Goal: Task Accomplishment & Management: Manage account settings

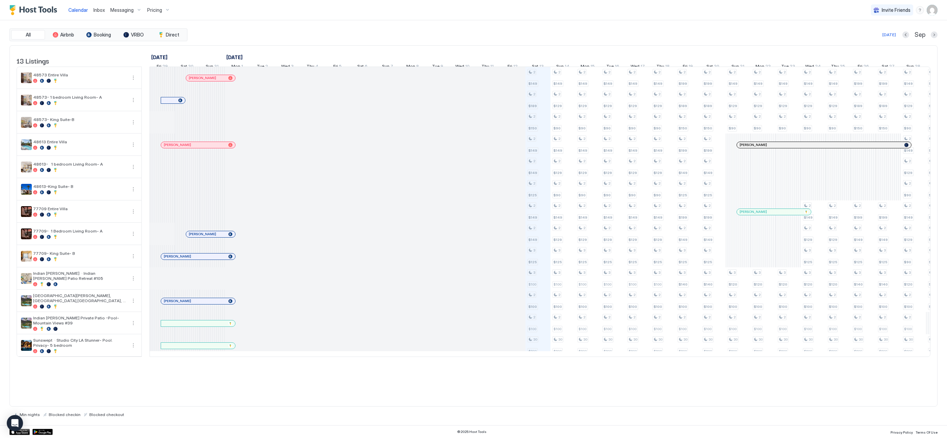
click at [157, 12] on span "Pricing" at bounding box center [154, 10] width 15 height 6
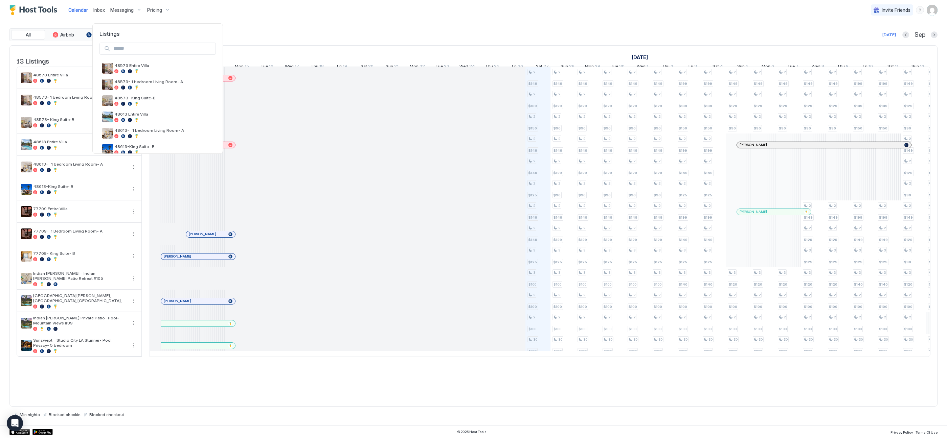
scroll to position [0, 346]
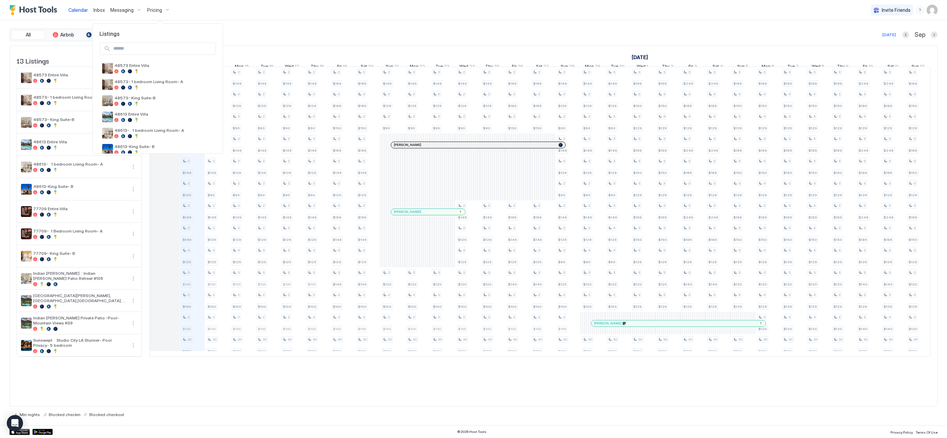
click at [933, 10] on div at bounding box center [473, 219] width 947 height 438
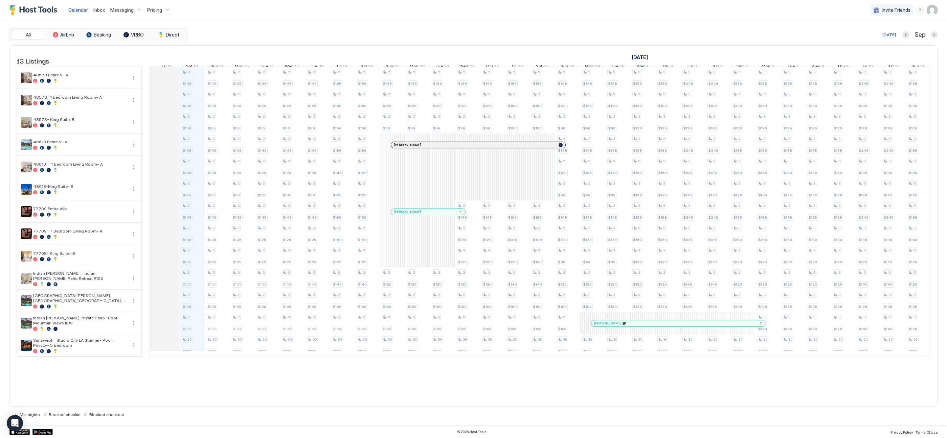
click at [930, 10] on img "User profile" at bounding box center [932, 10] width 11 height 11
click at [894, 38] on div "Settings" at bounding box center [894, 38] width 86 height 12
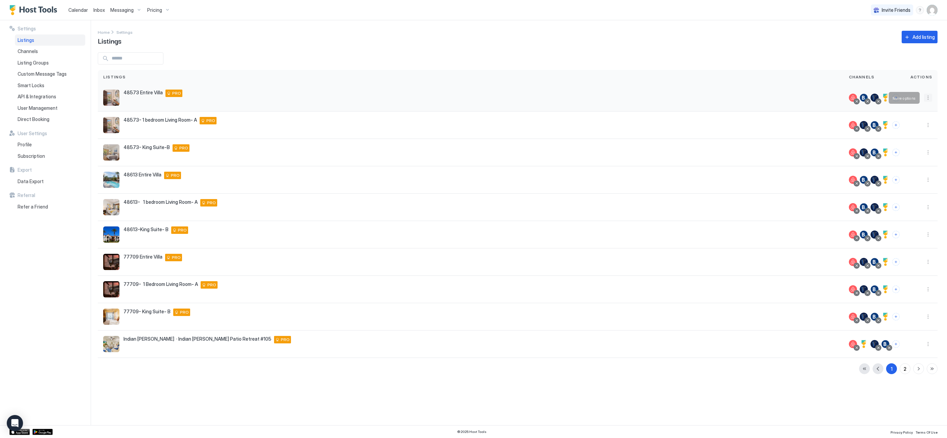
click at [928, 98] on button "More options" at bounding box center [928, 98] width 8 height 8
click at [930, 8] on div at bounding box center [473, 219] width 947 height 438
click at [275, 98] on div "48573 Entire Villa 48573 Classsic [GEOGRAPHIC_DATA][US_STATE] [GEOGRAPHIC_DATA]…" at bounding box center [470, 98] width 735 height 16
click at [175, 97] on div "48573 Entire Villa 48573 Classsic [GEOGRAPHIC_DATA][US_STATE] [GEOGRAPHIC_DATA]…" at bounding box center [470, 98] width 735 height 16
click at [48, 94] on span "API & Integrations" at bounding box center [37, 97] width 39 height 6
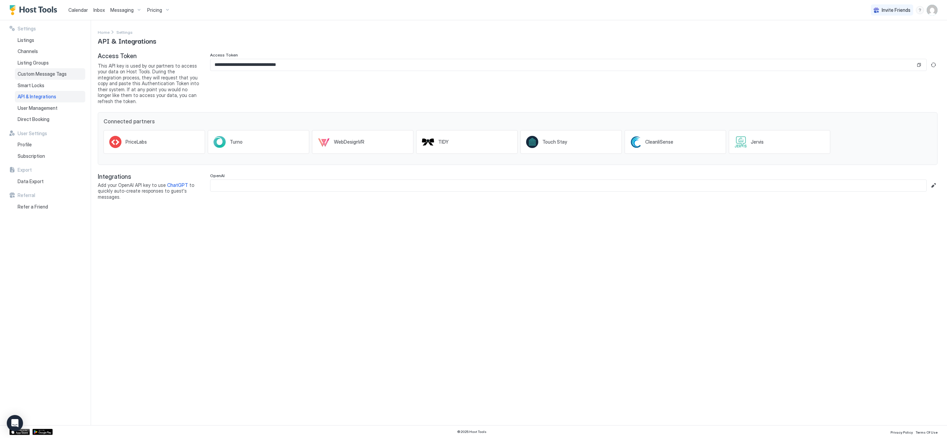
click at [39, 72] on span "Custom Message Tags" at bounding box center [42, 74] width 49 height 6
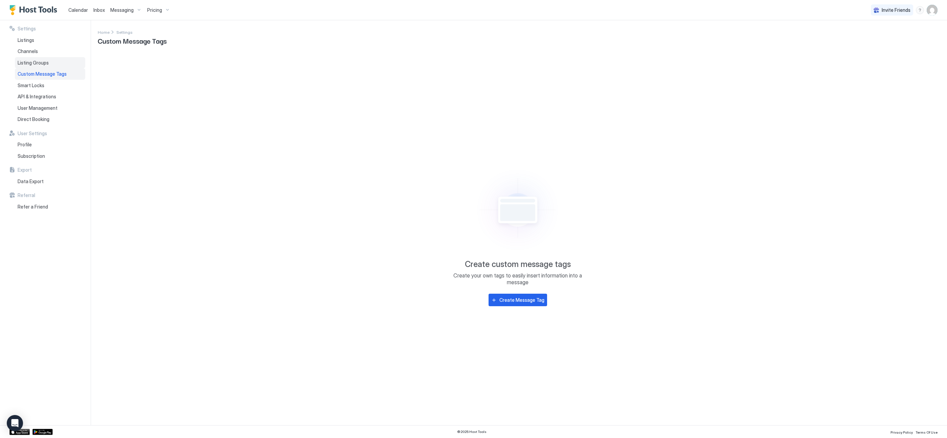
click at [39, 61] on span "Listing Groups" at bounding box center [33, 63] width 31 height 6
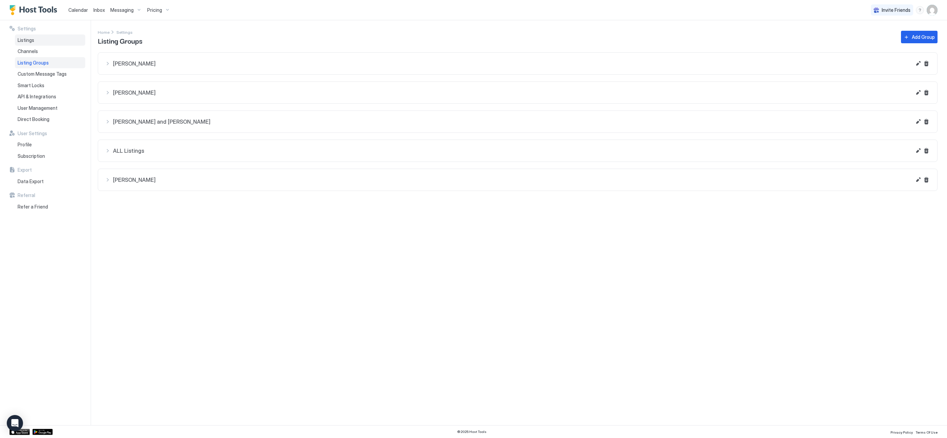
click at [35, 41] on div "Listings" at bounding box center [50, 41] width 70 height 12
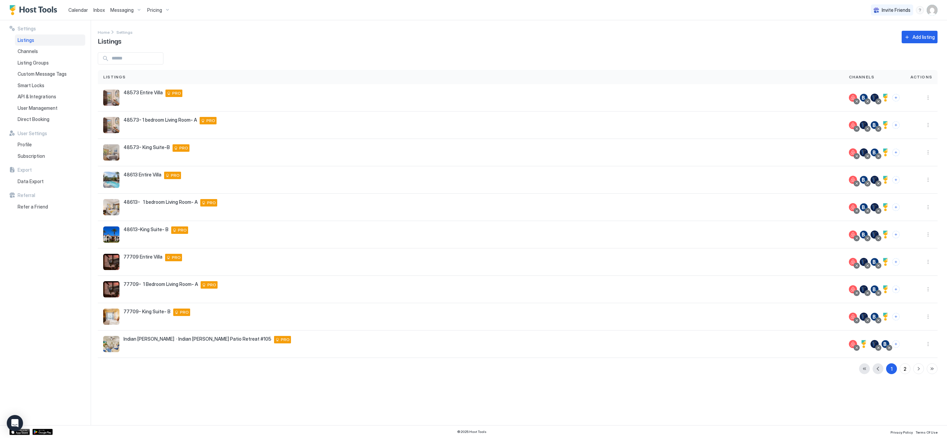
click at [160, 7] on div "Pricing" at bounding box center [158, 10] width 28 height 12
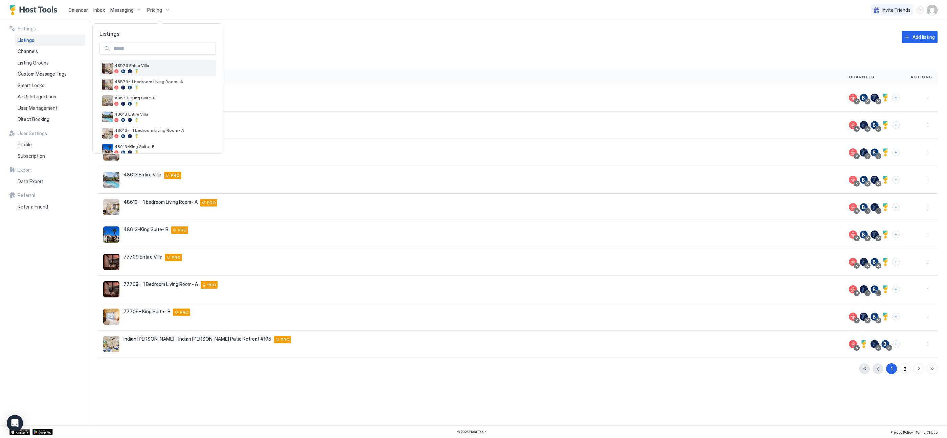
click at [143, 62] on div "48573 Entire Villa" at bounding box center [157, 68] width 116 height 16
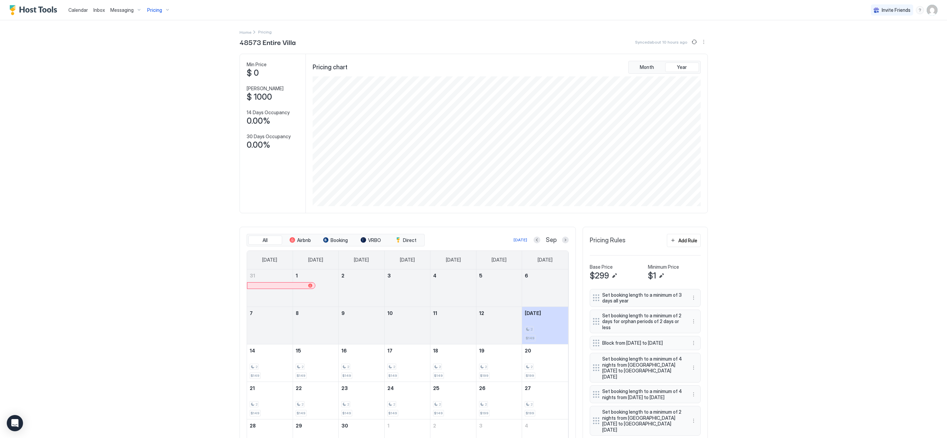
click at [116, 9] on span "Messaging" at bounding box center [121, 10] width 23 height 6
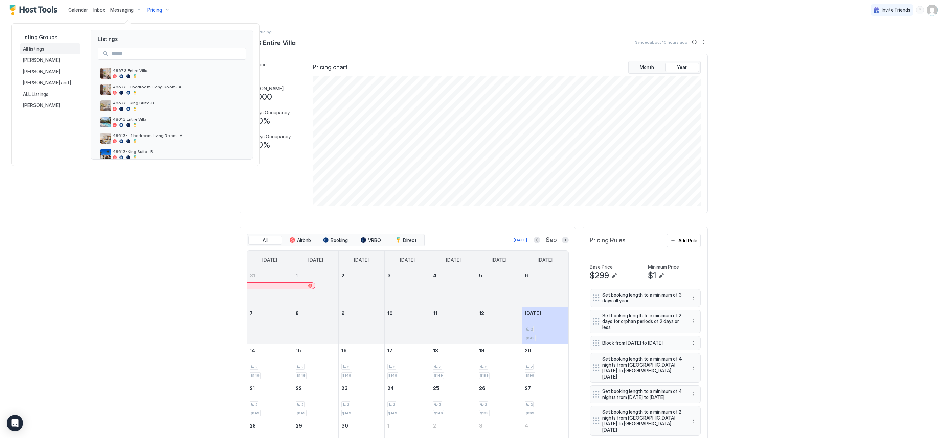
click at [34, 47] on span "All listings" at bounding box center [34, 49] width 22 height 6
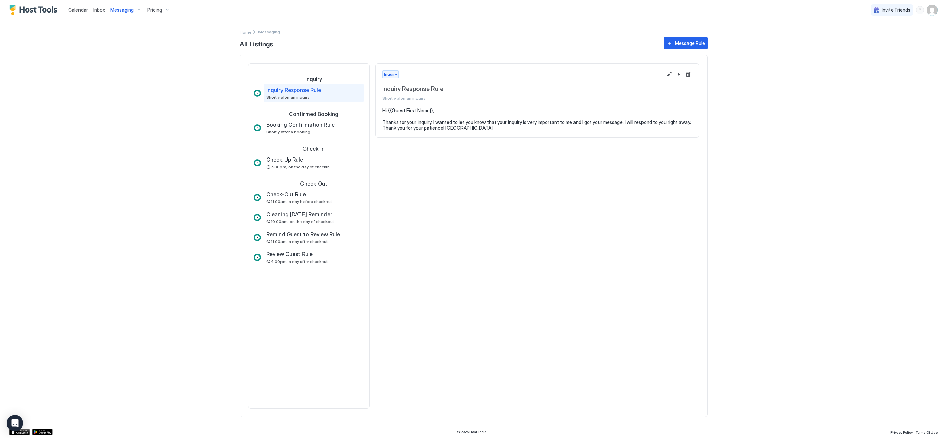
click at [114, 13] on span "Messaging" at bounding box center [121, 10] width 23 height 6
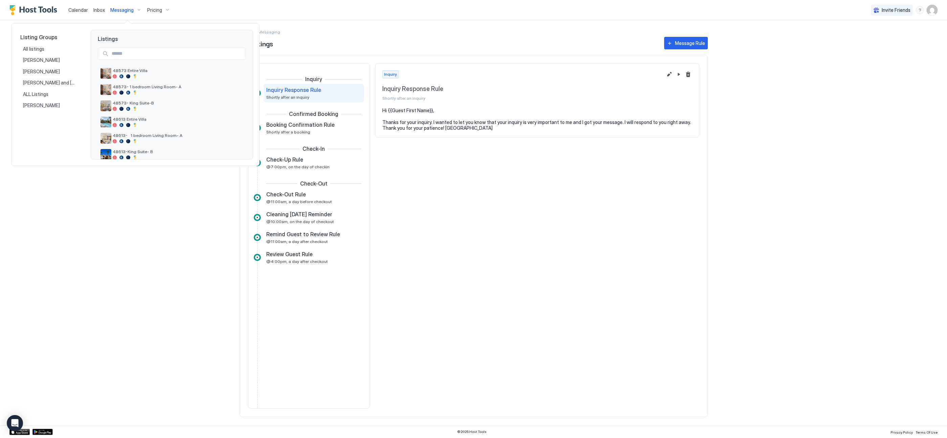
click at [46, 12] on div at bounding box center [473, 219] width 947 height 438
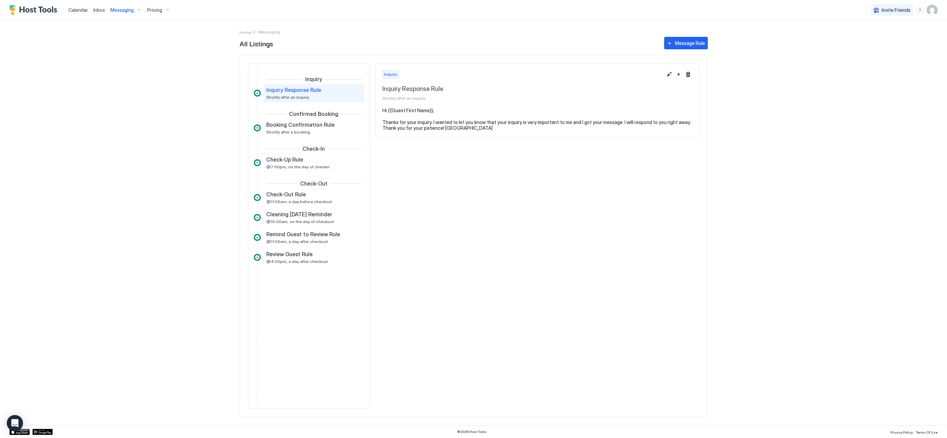
click at [46, 10] on img "Host Tools Logo" at bounding box center [34, 10] width 51 height 10
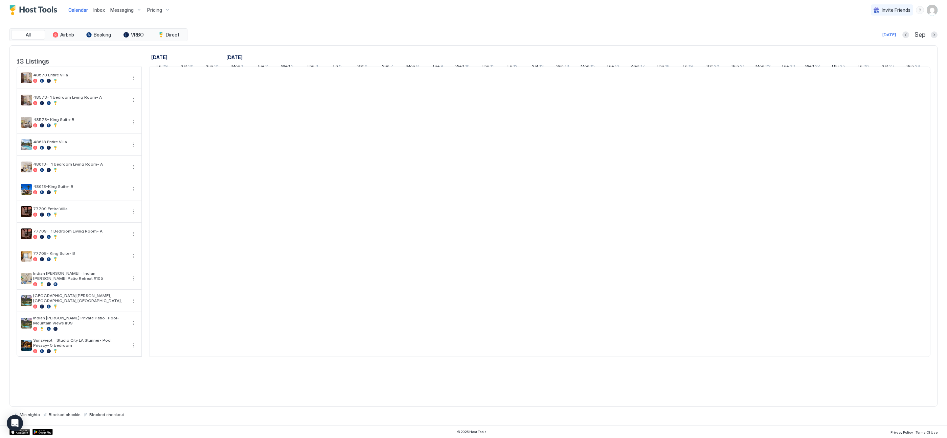
scroll to position [0, 346]
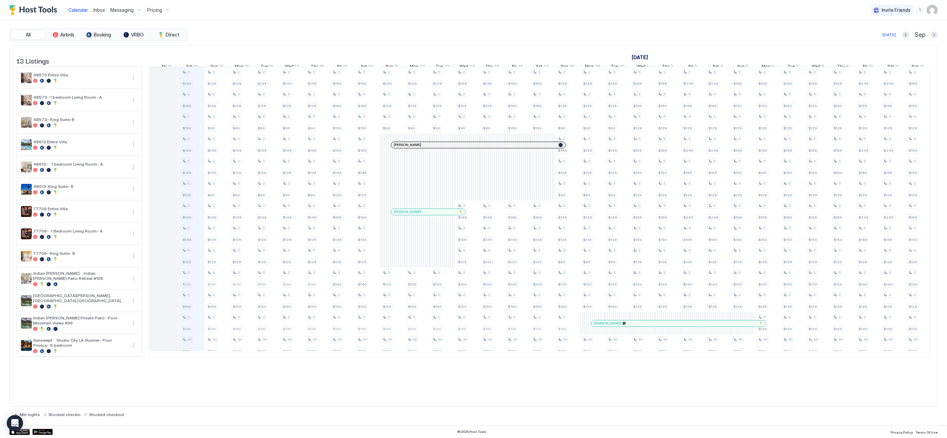
click at [12, 12] on img "Host Tools Logo" at bounding box center [34, 10] width 51 height 10
click at [28, 9] on img "Host Tools Logo" at bounding box center [34, 10] width 51 height 10
click at [34, 12] on img "Host Tools Logo" at bounding box center [34, 10] width 51 height 10
click at [136, 82] on button "More options" at bounding box center [133, 78] width 8 height 8
click at [125, 114] on span "Listing Settings" at bounding box center [122, 114] width 30 height 5
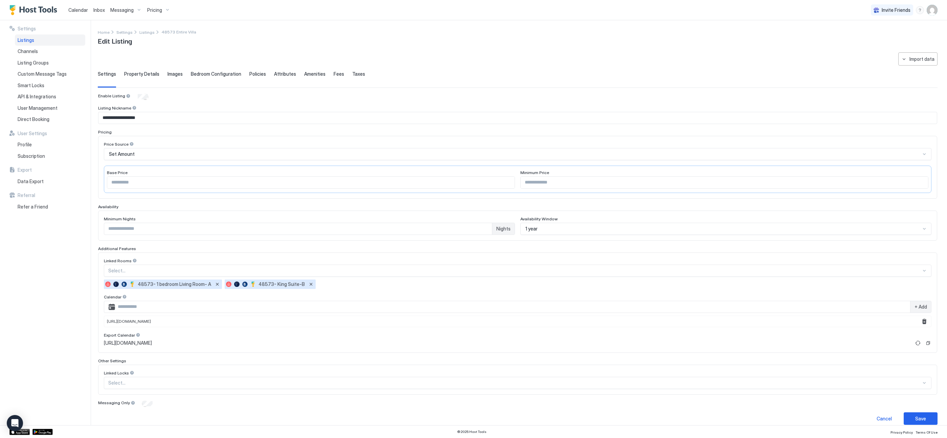
scroll to position [7, 0]
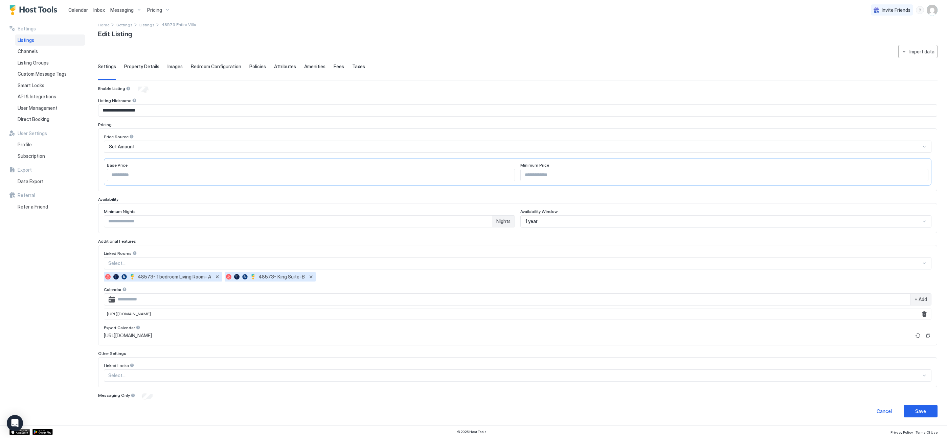
click at [148, 67] on span "Property Details" at bounding box center [141, 67] width 35 height 6
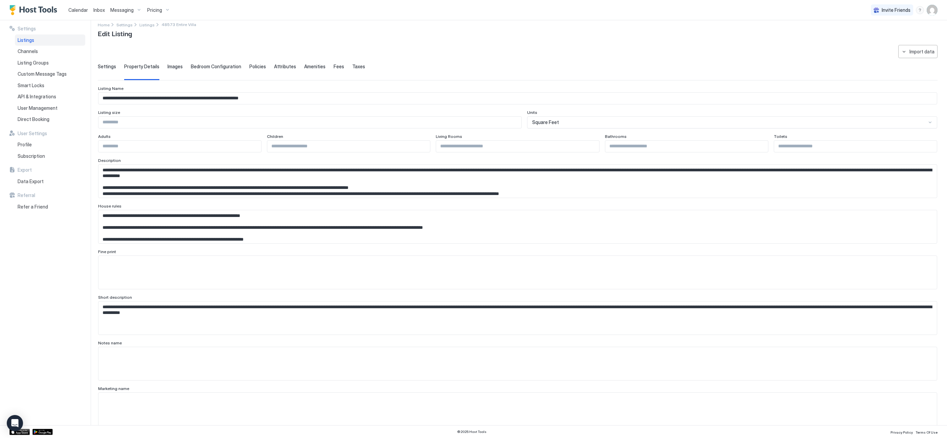
click at [103, 68] on span "Settings" at bounding box center [107, 67] width 18 height 6
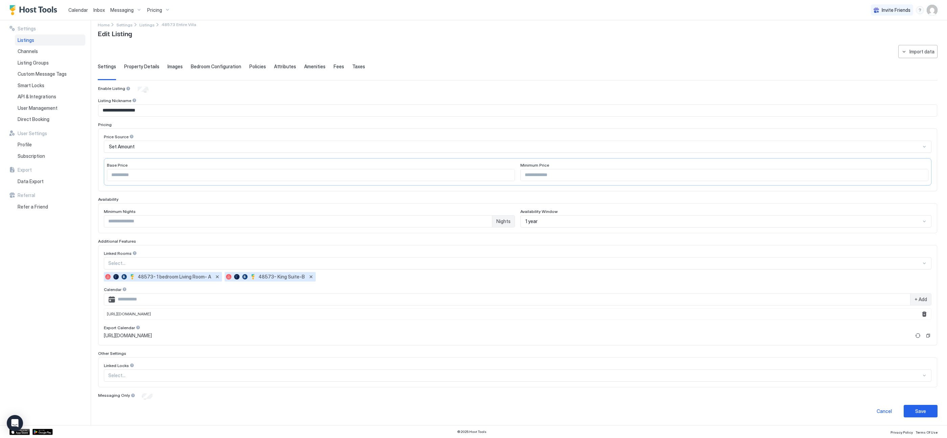
click at [119, 9] on span "Messaging" at bounding box center [121, 10] width 23 height 6
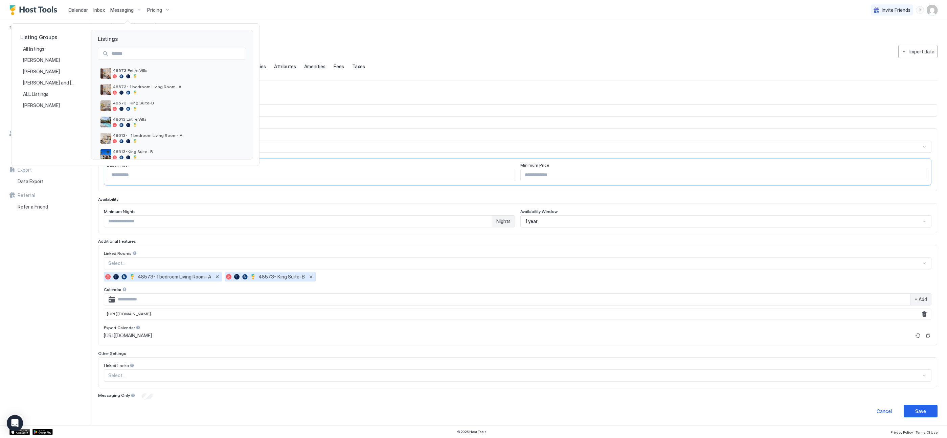
click at [315, 38] on div at bounding box center [473, 219] width 947 height 438
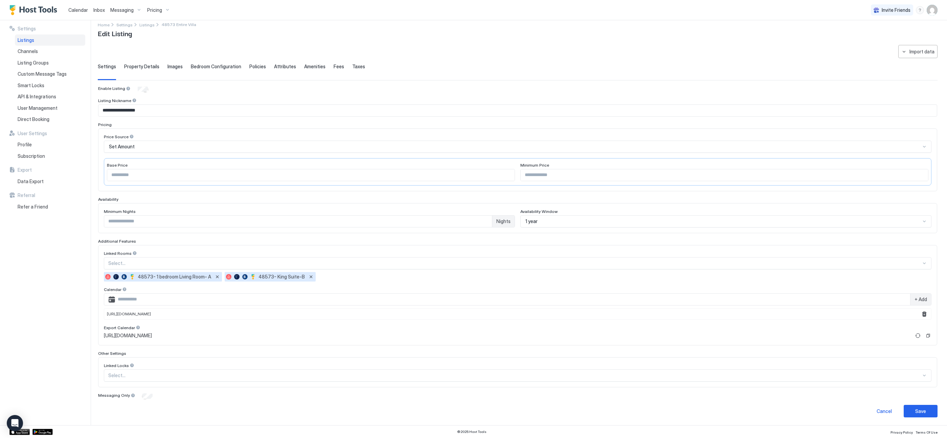
click at [128, 13] on div "Messaging" at bounding box center [126, 10] width 37 height 12
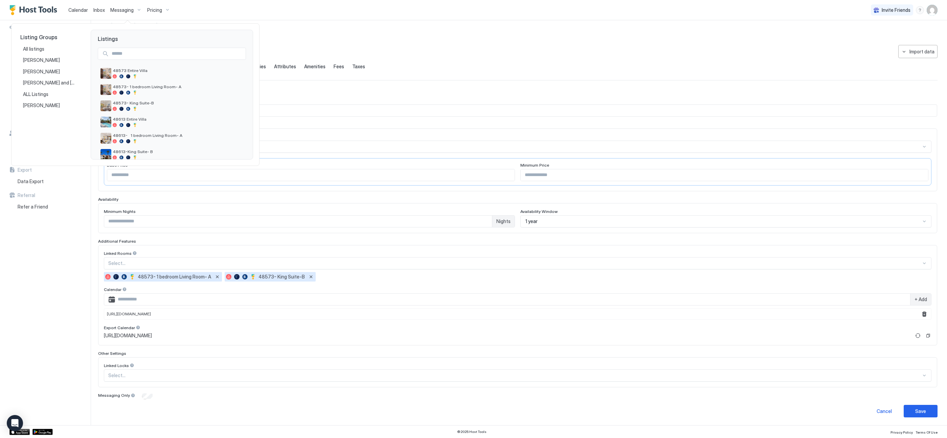
click at [417, 72] on div at bounding box center [473, 219] width 947 height 438
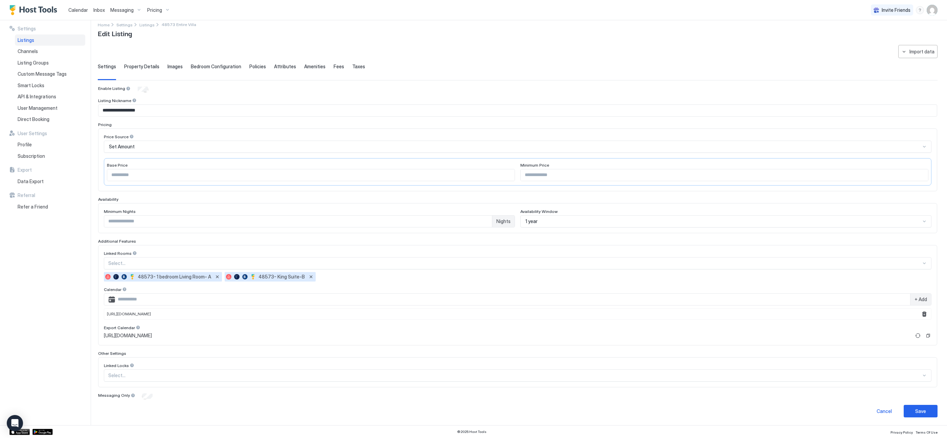
click at [120, 13] on div "Messaging" at bounding box center [126, 10] width 37 height 12
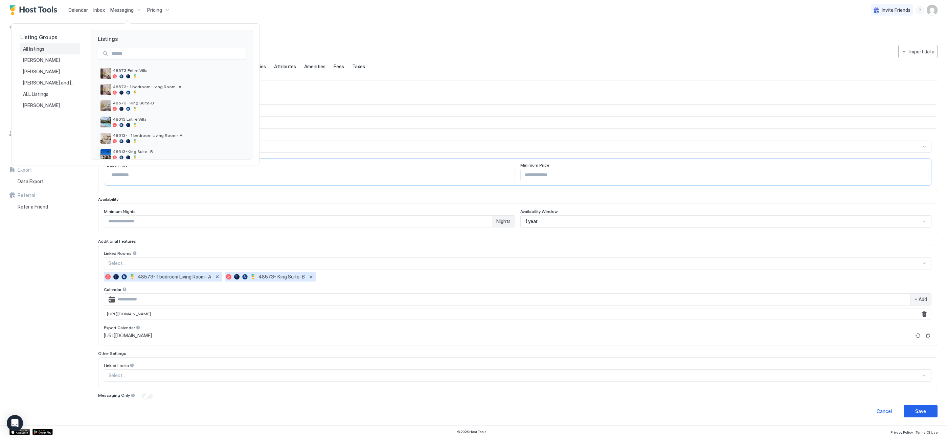
click at [51, 50] on div "All listings" at bounding box center [50, 49] width 54 height 6
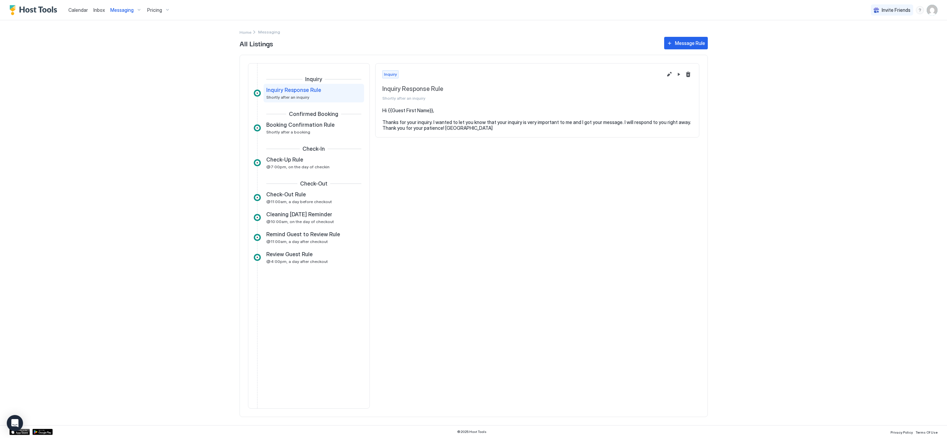
click at [147, 10] on span "Pricing" at bounding box center [154, 10] width 15 height 6
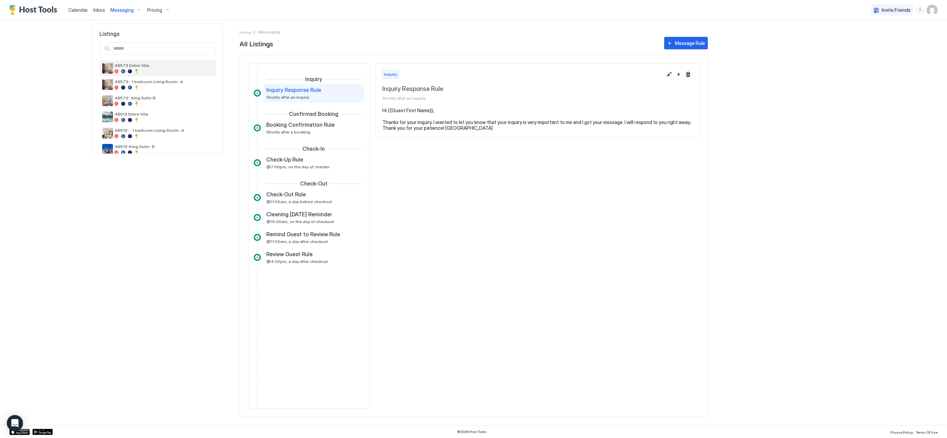
click at [151, 74] on div "48573 Entire Villa" at bounding box center [157, 68] width 116 height 16
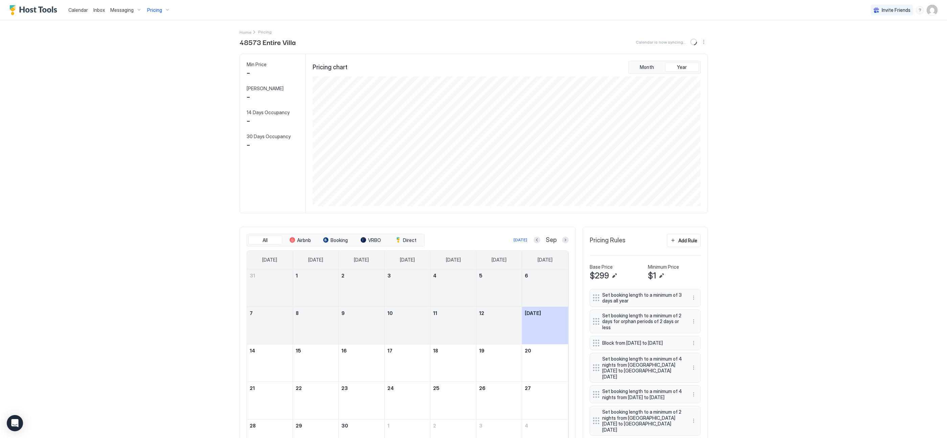
scroll to position [130, 389]
click at [693, 40] on button "Sync prices" at bounding box center [694, 42] width 8 height 8
click at [701, 43] on button "More options" at bounding box center [704, 42] width 8 height 8
click at [690, 67] on div "Listing Settings" at bounding box center [688, 62] width 43 height 11
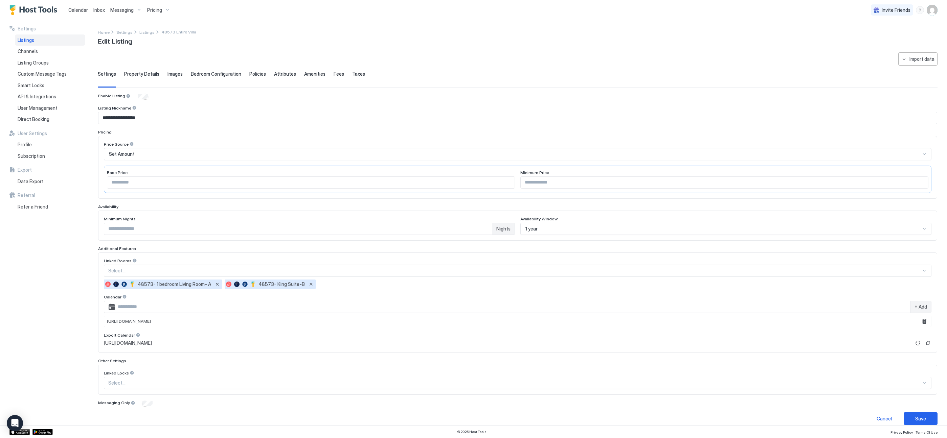
click at [139, 76] on span "Property Details" at bounding box center [141, 74] width 35 height 6
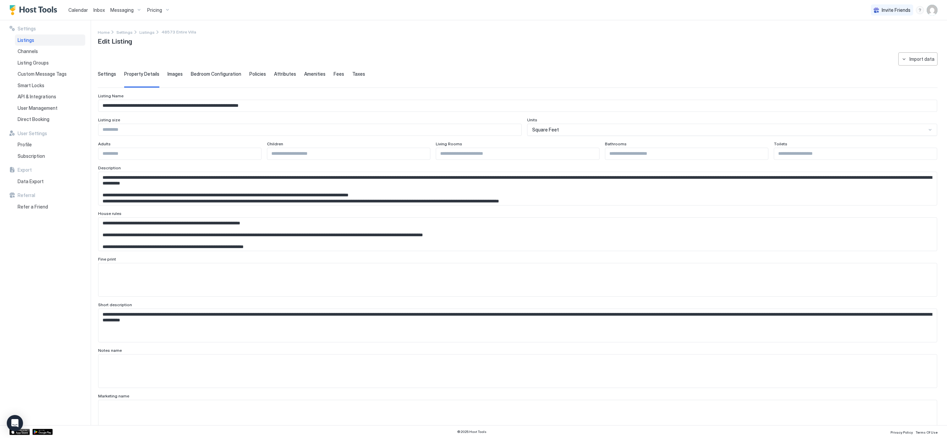
click at [176, 74] on span "Images" at bounding box center [174, 74] width 15 height 6
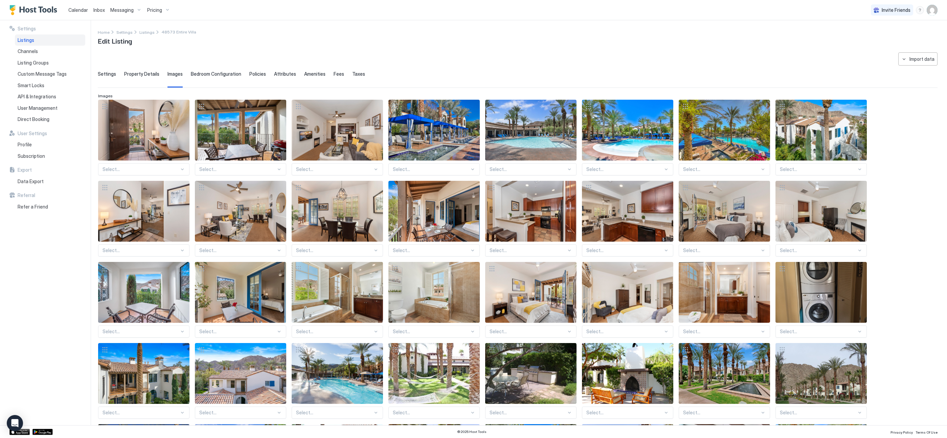
click at [202, 72] on span "Bedroom Configuration" at bounding box center [216, 74] width 50 height 6
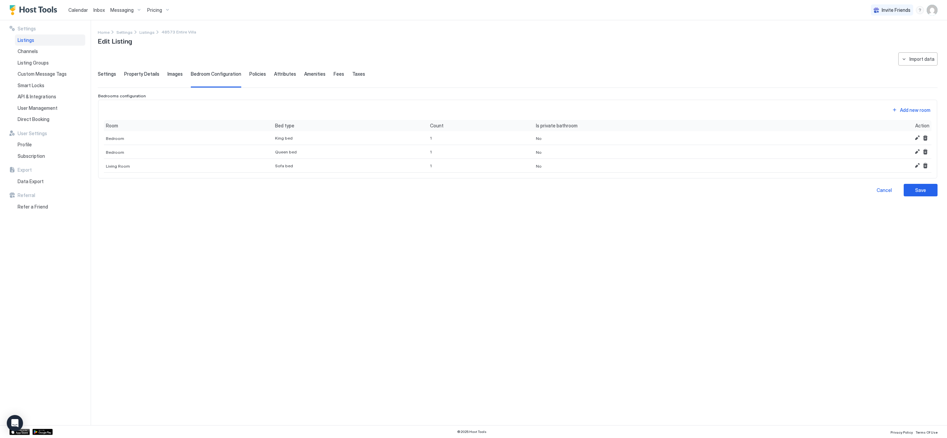
click at [239, 71] on div "**********" at bounding box center [518, 124] width 840 height 144
click at [249, 71] on span "Policies" at bounding box center [257, 74] width 17 height 6
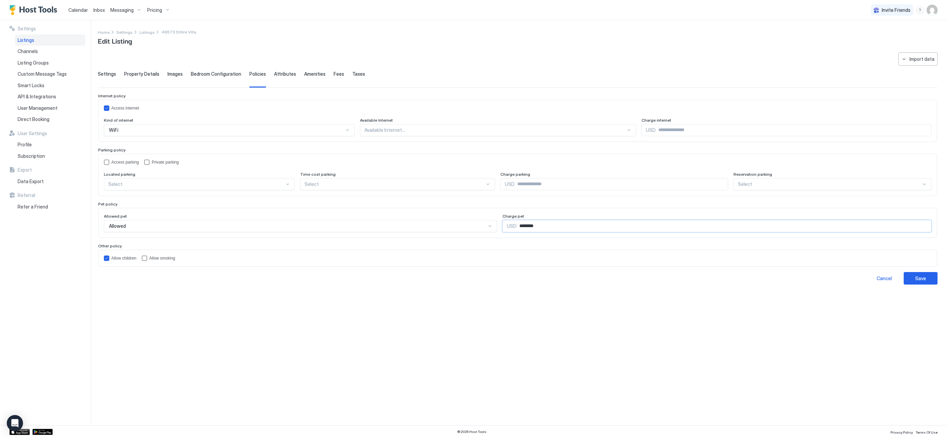
click at [537, 229] on input "********" at bounding box center [724, 227] width 414 height 12
type input "**"
click at [516, 331] on div "**********" at bounding box center [518, 234] width 840 height 365
click at [921, 276] on div "Save" at bounding box center [920, 278] width 11 height 7
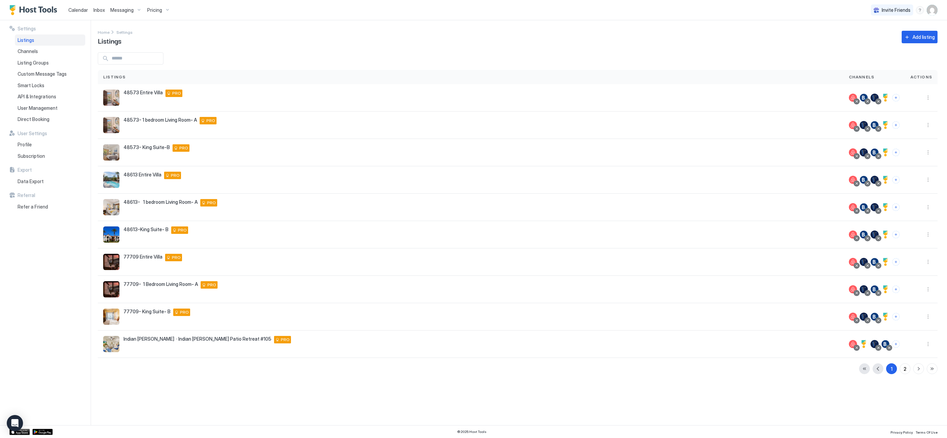
click at [129, 11] on span "Messaging" at bounding box center [121, 10] width 23 height 6
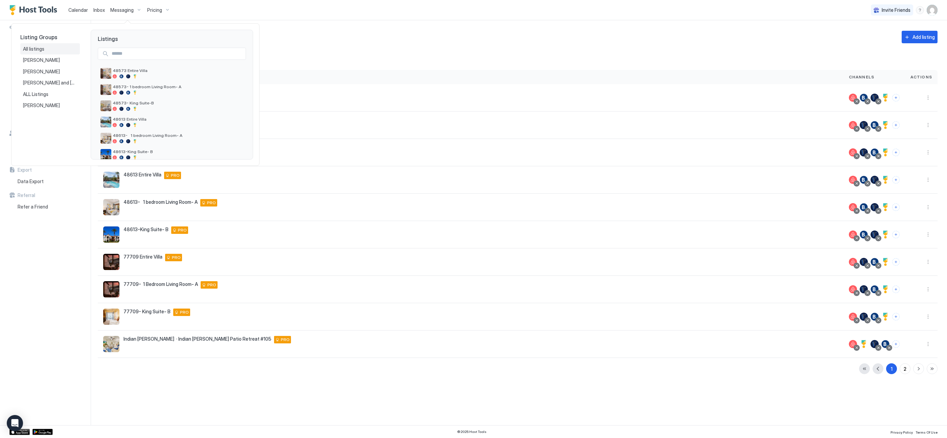
click at [35, 47] on span "All listings" at bounding box center [34, 49] width 22 height 6
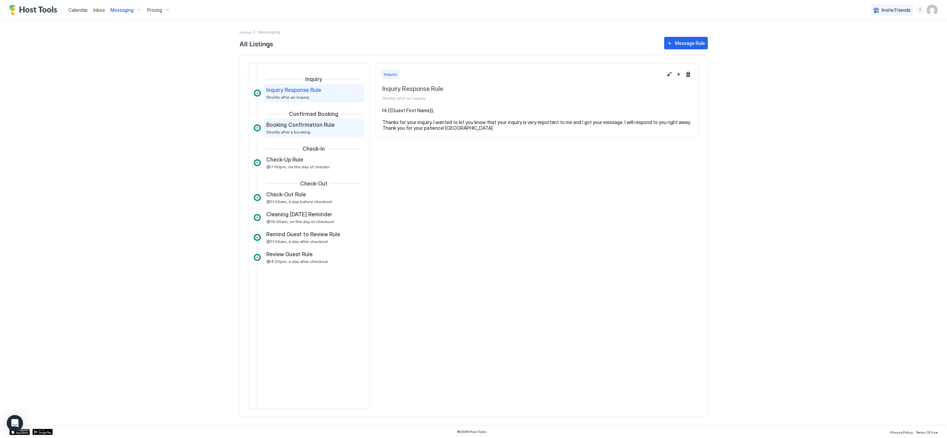
click at [328, 130] on div "Booking Confirmation Rule Shortly after a booking" at bounding box center [309, 127] width 86 height 13
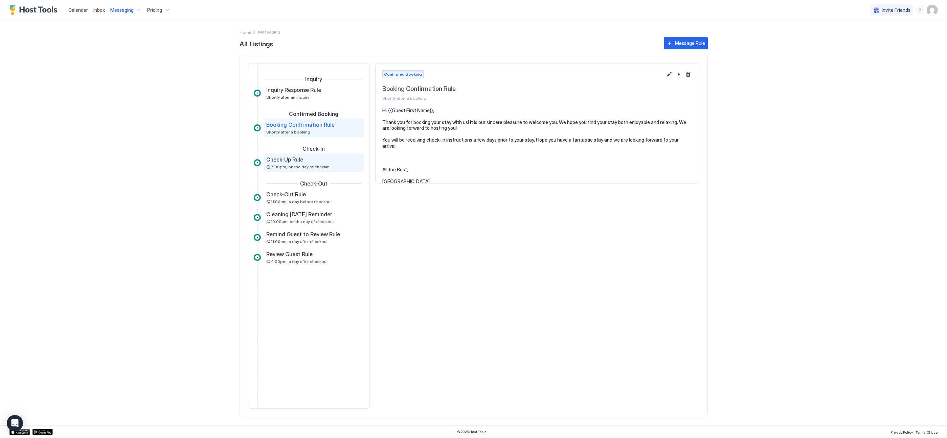
click at [314, 165] on span "@7:00pm, on the day of checkin" at bounding box center [297, 166] width 63 height 5
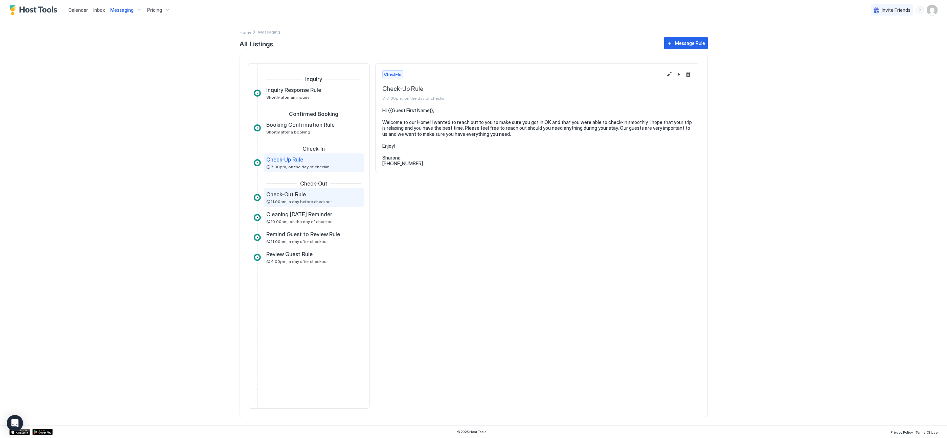
click at [307, 198] on div "Check-Out Rule @11:00am, a day before checkout" at bounding box center [309, 197] width 86 height 13
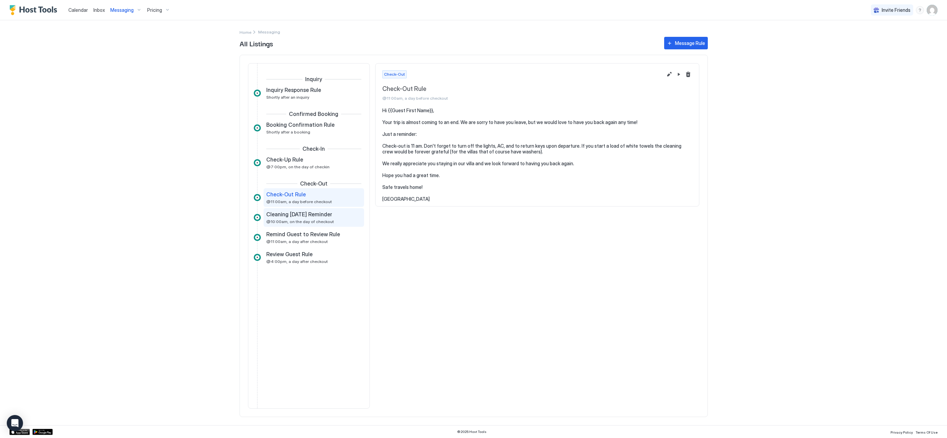
click at [305, 212] on span "Cleaning [DATE] Reminder" at bounding box center [299, 214] width 66 height 7
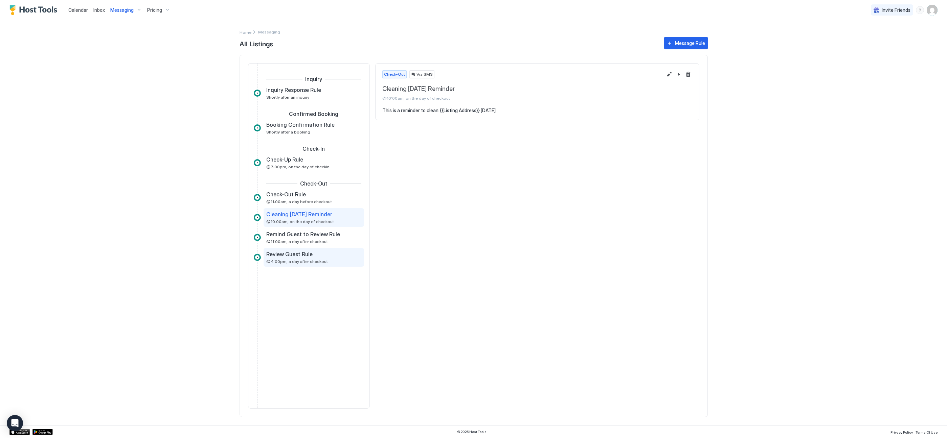
click at [302, 250] on div "Review Guest Rule @4:00pm, a day after checkout" at bounding box center [314, 257] width 100 height 19
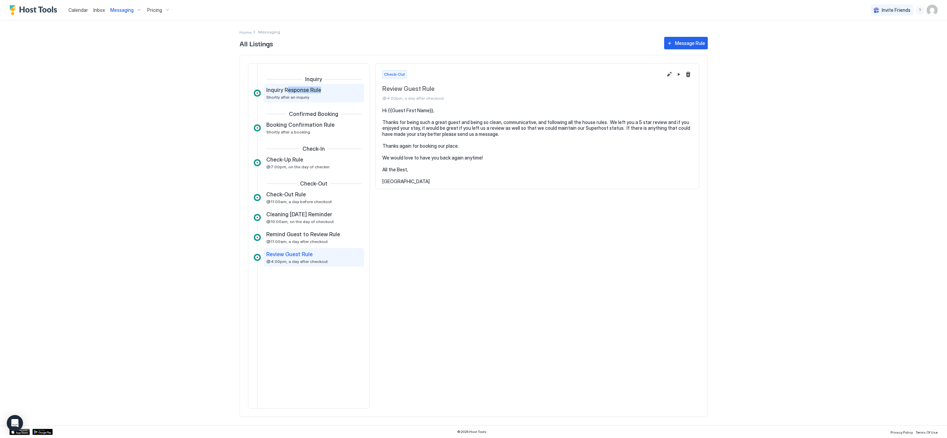
click at [288, 93] on div "Inquiry Response Rule Shortly after an inquiry" at bounding box center [309, 93] width 86 height 13
click at [155, 8] on span "Pricing" at bounding box center [154, 10] width 15 height 6
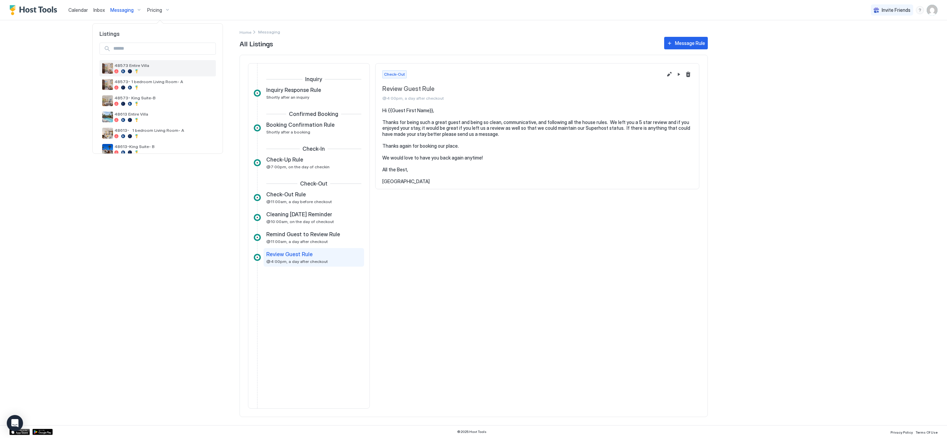
click at [151, 70] on div at bounding box center [163, 71] width 99 height 4
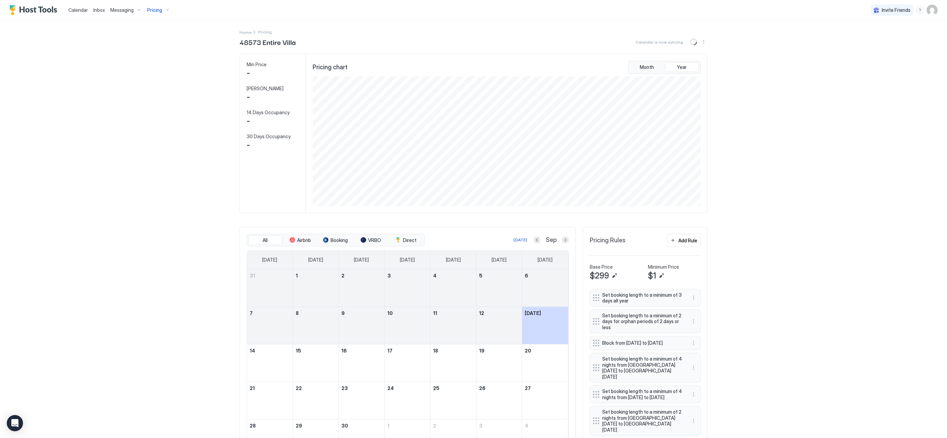
scroll to position [130, 389]
click at [706, 44] on button "More options" at bounding box center [704, 42] width 8 height 8
click at [689, 65] on div "Listing Settings" at bounding box center [688, 62] width 43 height 11
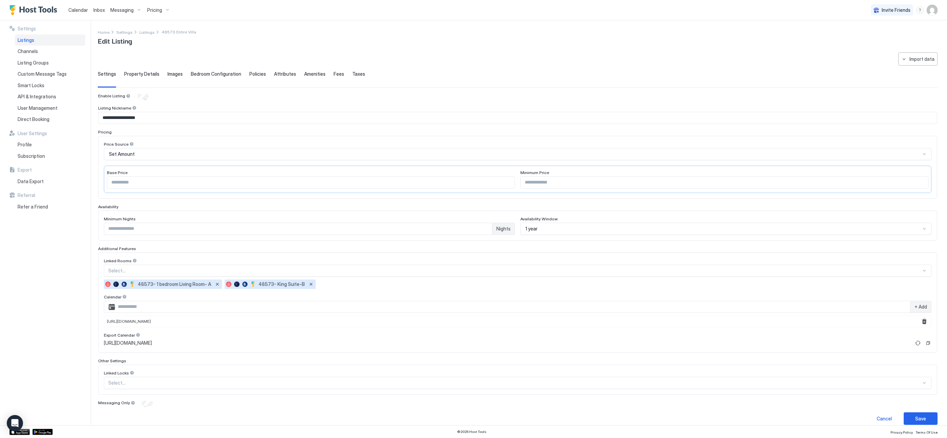
type input "**"
click at [52, 50] on div "Channels" at bounding box center [50, 52] width 70 height 12
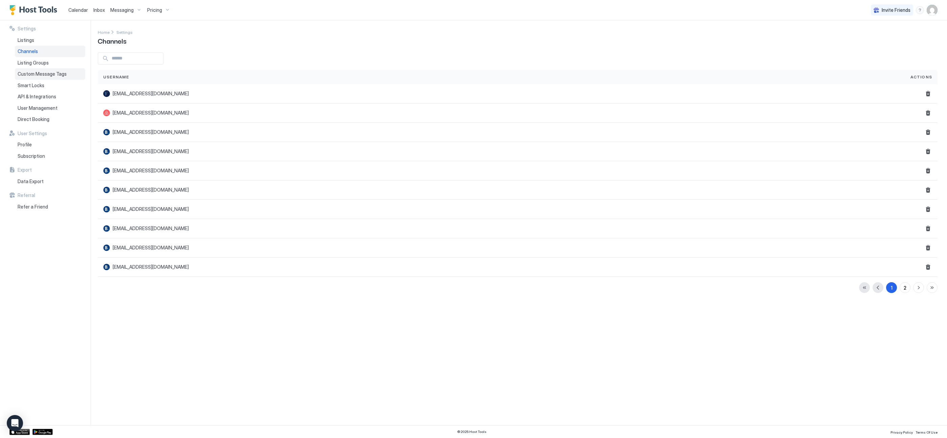
click at [50, 68] on div "Custom Message Tags" at bounding box center [50, 74] width 70 height 12
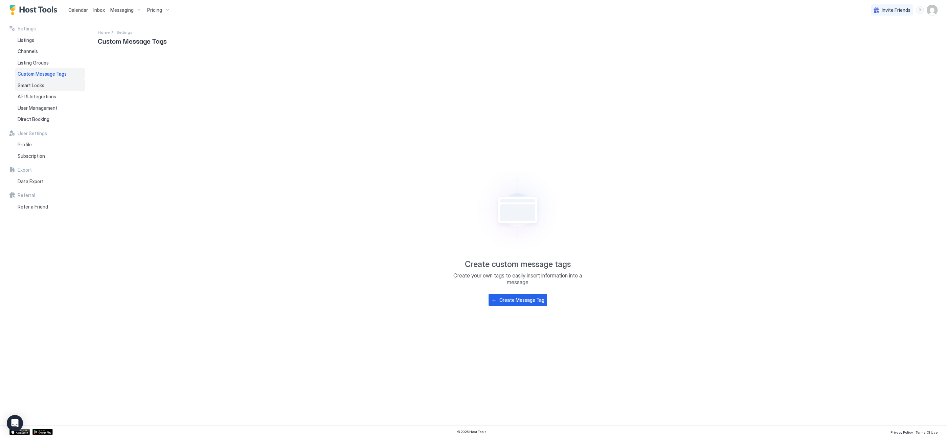
click at [47, 87] on div "Smart Locks" at bounding box center [50, 86] width 70 height 12
click at [52, 97] on span "API & Integrations" at bounding box center [37, 97] width 39 height 6
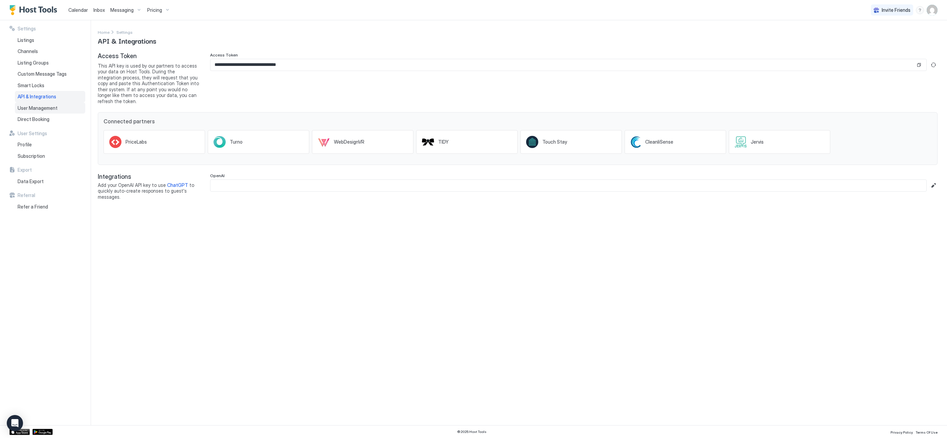
click at [52, 108] on span "User Management" at bounding box center [38, 108] width 40 height 6
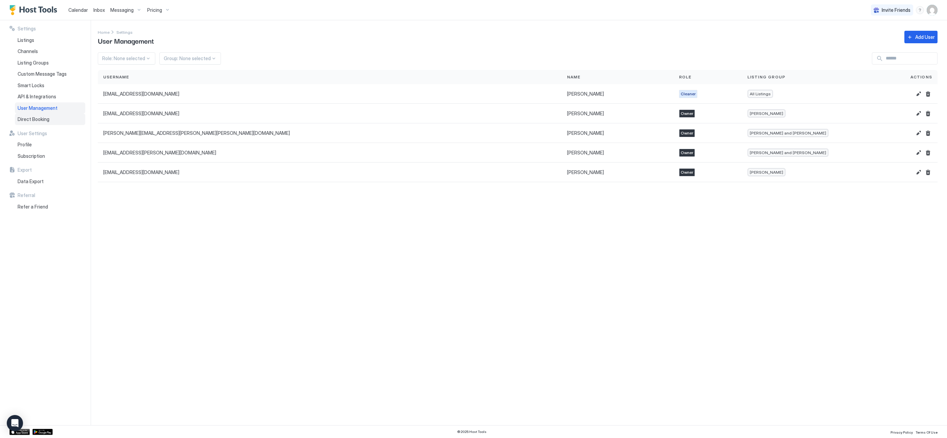
click at [53, 119] on div "Direct Booking" at bounding box center [50, 120] width 70 height 12
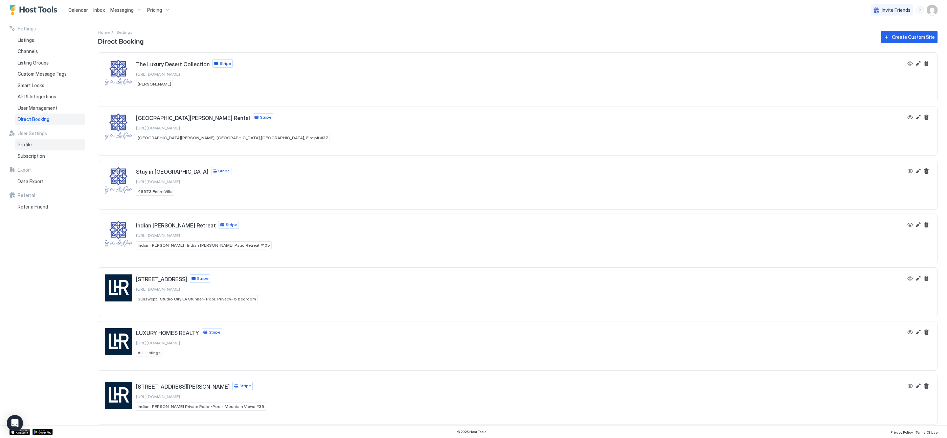
click at [48, 146] on div "Profile" at bounding box center [50, 145] width 70 height 12
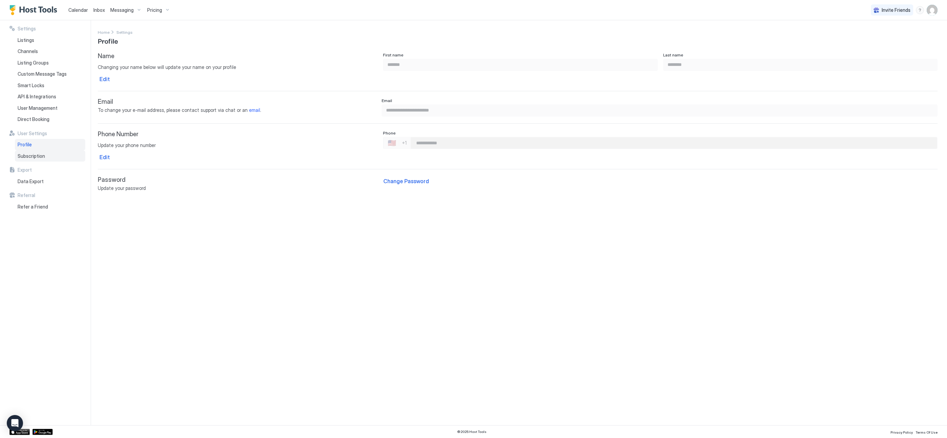
click at [50, 157] on div "Subscription" at bounding box center [50, 157] width 70 height 12
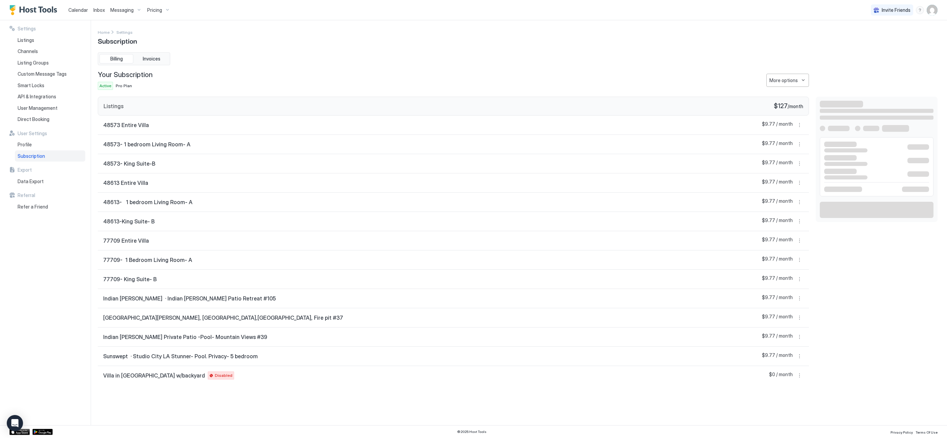
click at [78, 13] on link "Calendar" at bounding box center [78, 9] width 20 height 7
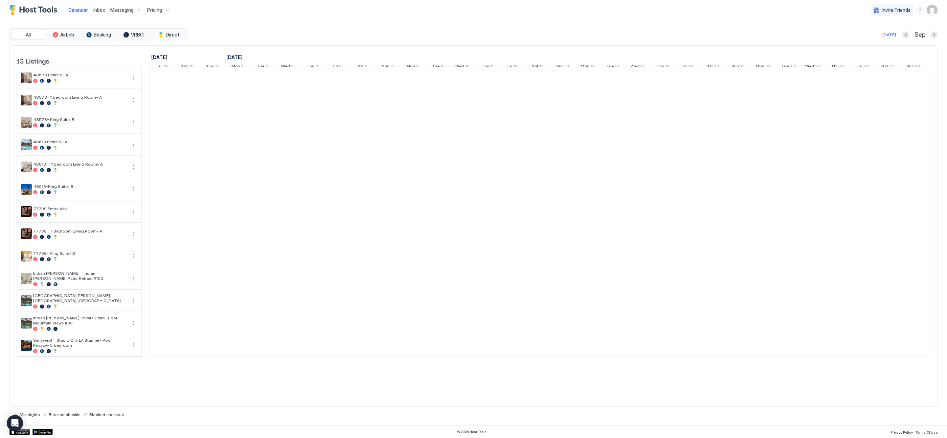
scroll to position [0, 346]
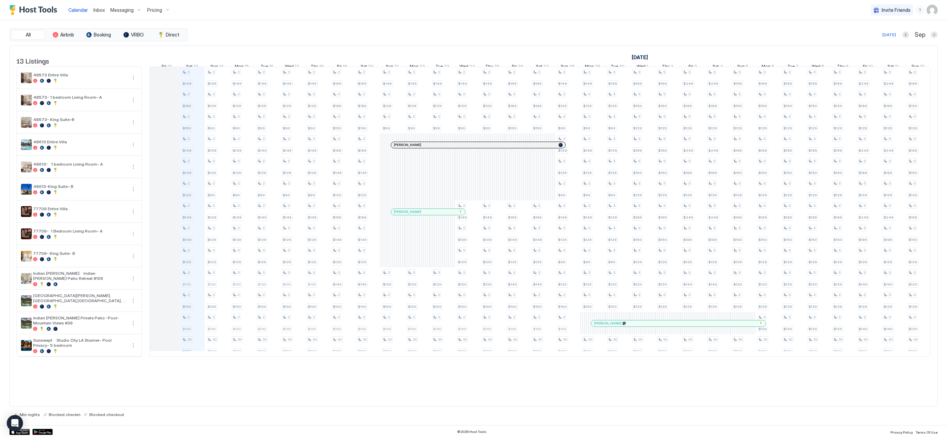
click at [101, 11] on span "Inbox" at bounding box center [99, 10] width 12 height 6
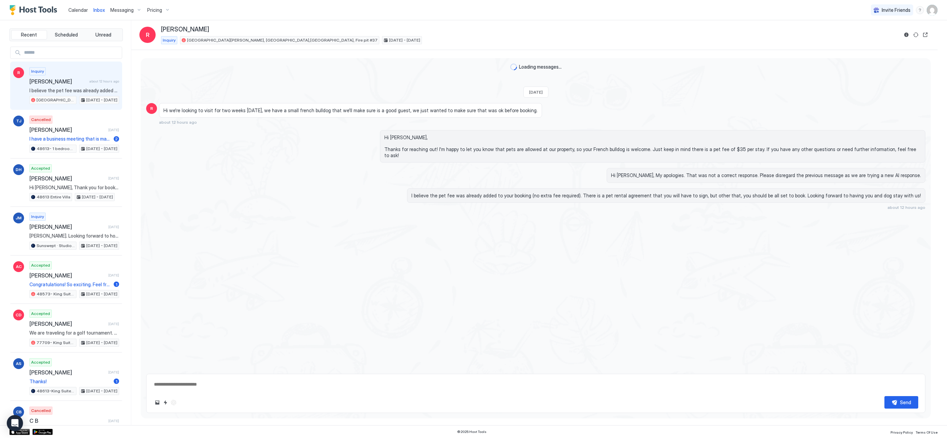
click at [157, 7] on div "Pricing" at bounding box center [158, 10] width 28 height 12
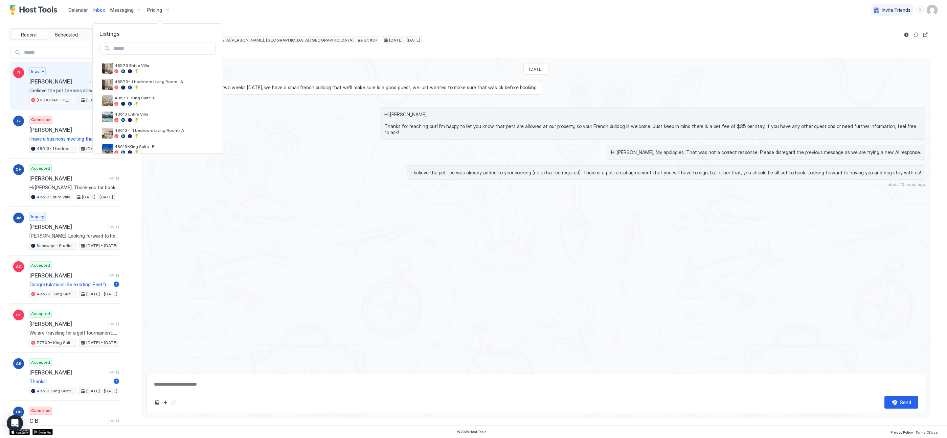
click at [63, 133] on div at bounding box center [473, 219] width 947 height 438
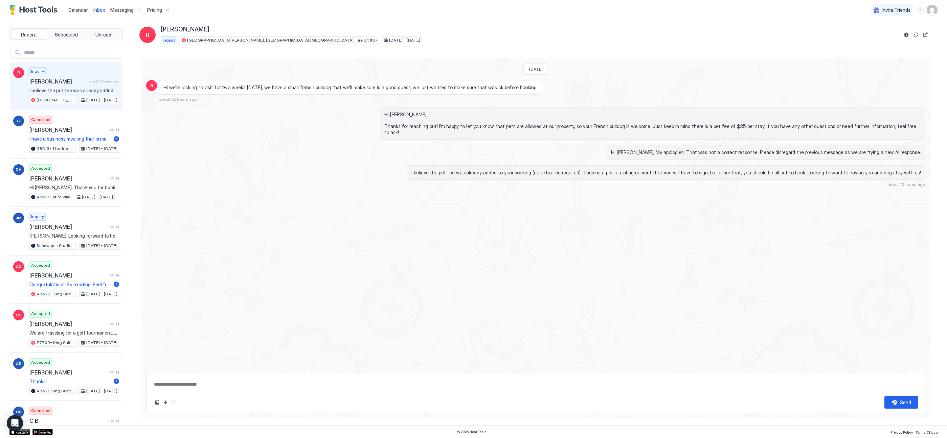
click at [156, 10] on span "Pricing" at bounding box center [154, 10] width 15 height 6
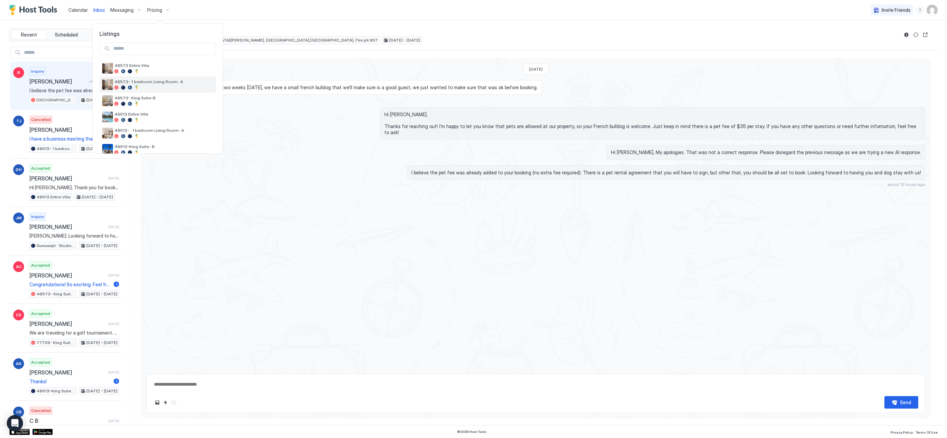
type textarea "*"
click at [127, 6] on div at bounding box center [473, 219] width 947 height 438
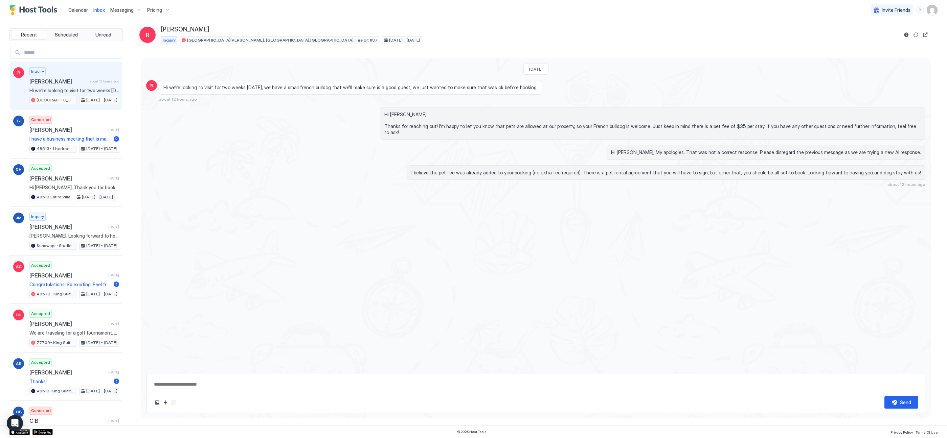
click at [127, 9] on span "Messaging" at bounding box center [121, 10] width 23 height 6
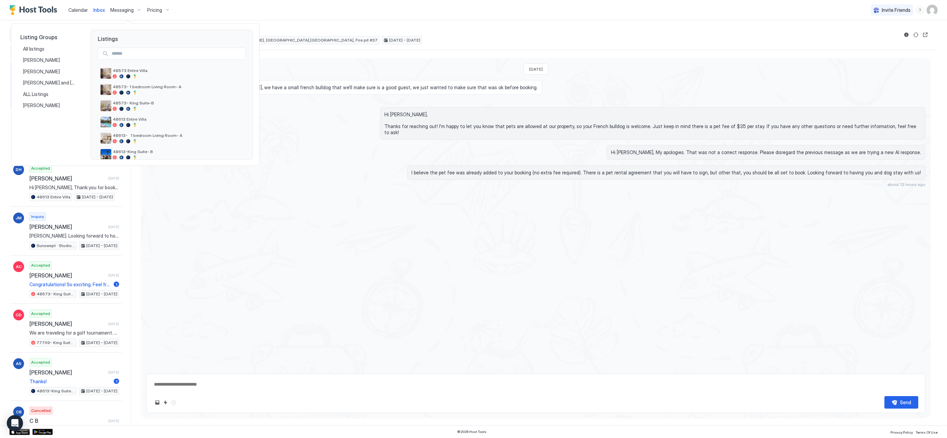
click at [123, 11] on div at bounding box center [473, 219] width 947 height 438
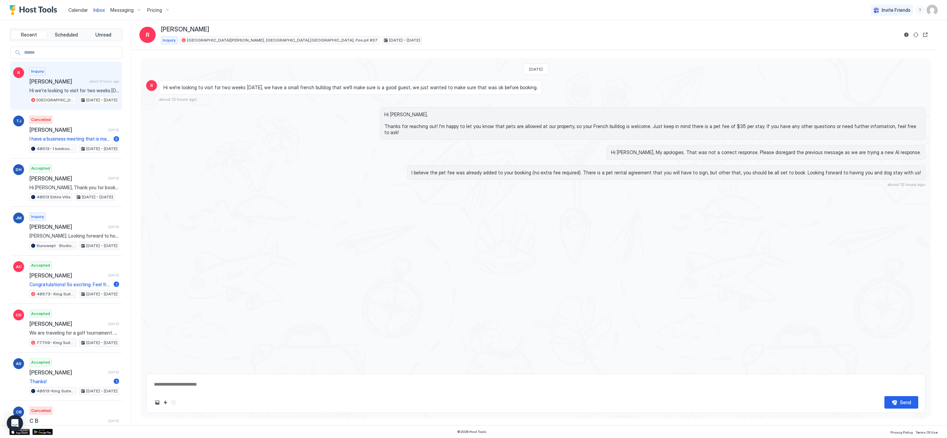
click at [122, 12] on span "Messaging" at bounding box center [121, 10] width 23 height 6
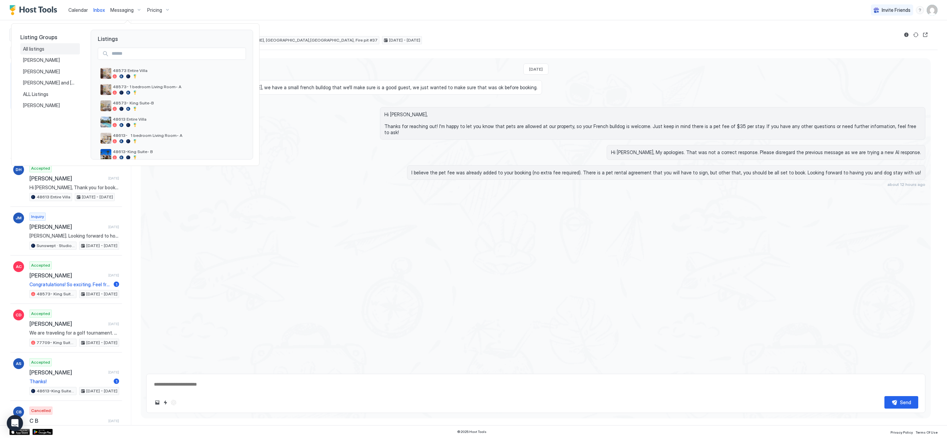
click at [47, 52] on div "All listings" at bounding box center [50, 49] width 60 height 12
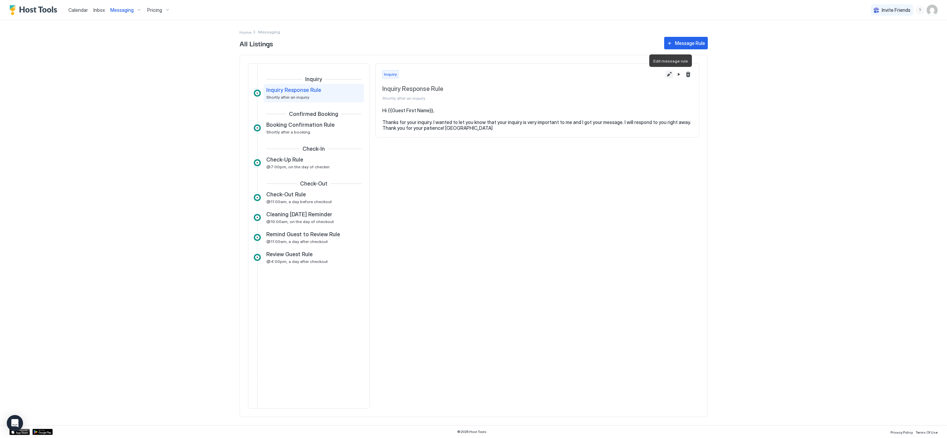
click at [670, 75] on button "Edit message rule" at bounding box center [669, 74] width 8 height 8
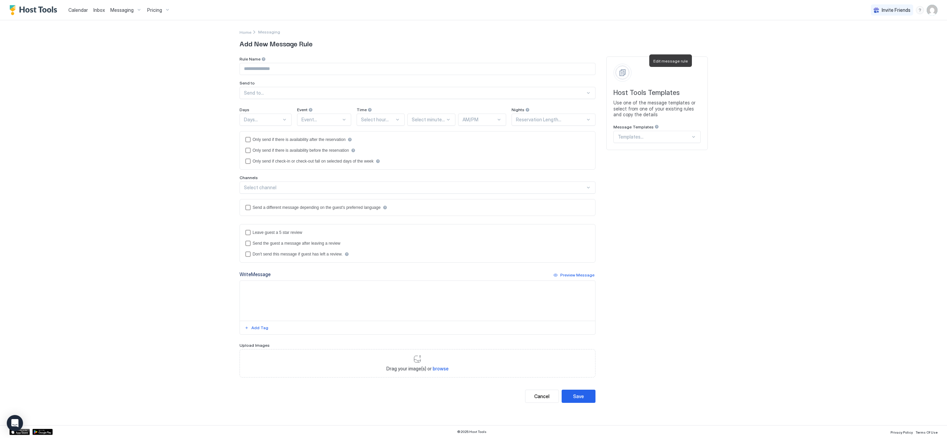
type input "**********"
type textarea "**********"
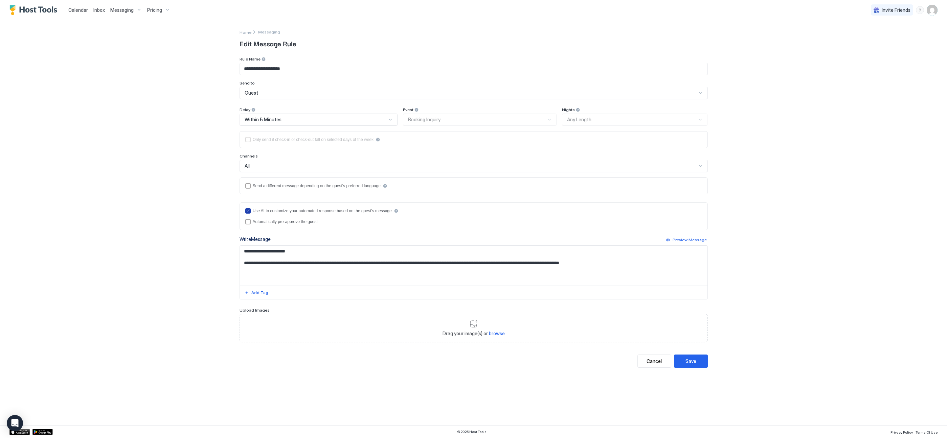
click at [270, 213] on div "Use AI to customize your automated response based on the guest's message" at bounding box center [322, 211] width 139 height 5
click at [694, 359] on div "Save" at bounding box center [690, 361] width 11 height 7
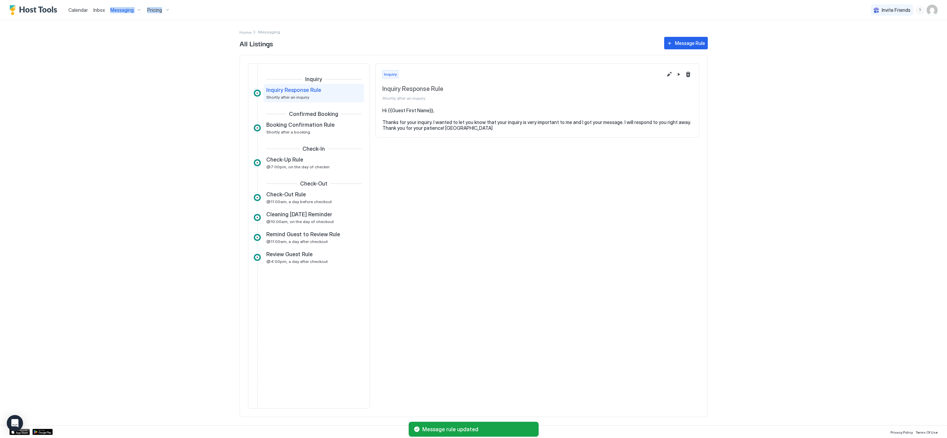
drag, startPoint x: 197, startPoint y: 55, endPoint x: 85, endPoint y: 17, distance: 118.4
click at [102, 47] on div "Calendar Inbox Messaging Pricing Invite Friends SD Home Messaging All Listings …" at bounding box center [473, 219] width 947 height 438
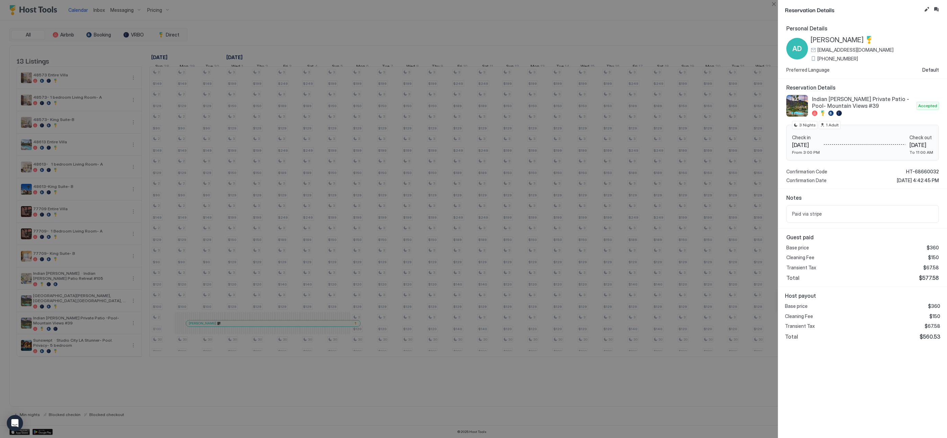
scroll to position [0, 376]
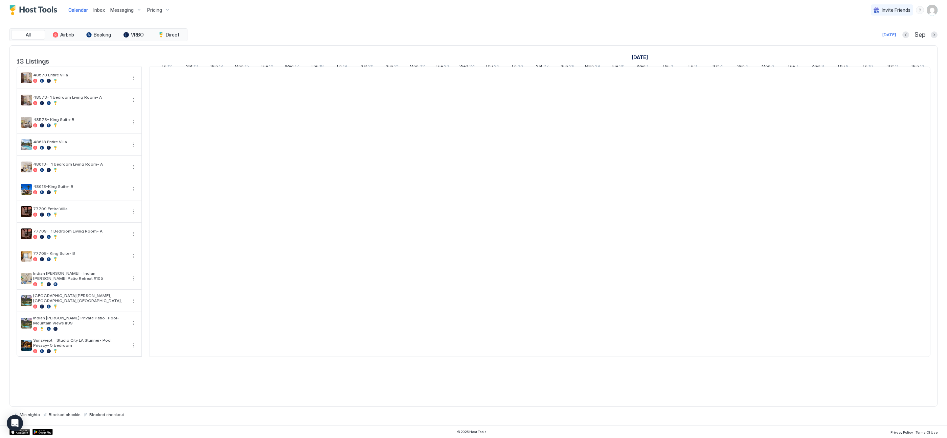
scroll to position [0, 346]
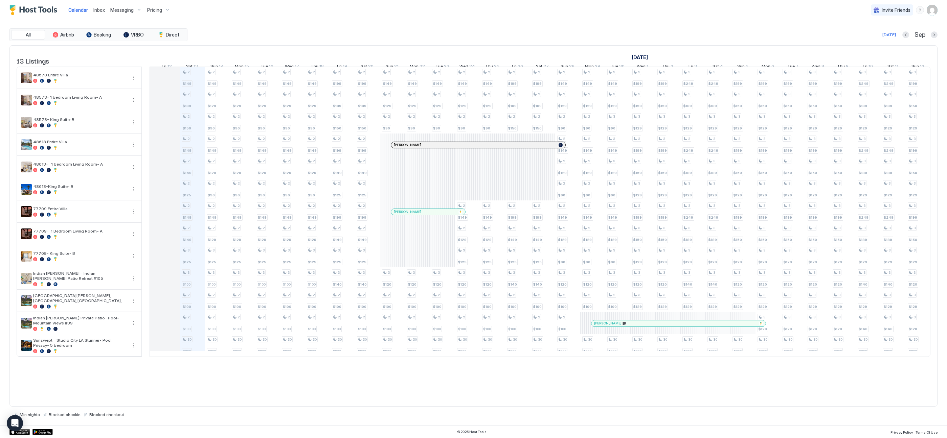
click at [124, 8] on span "Messaging" at bounding box center [121, 10] width 23 height 6
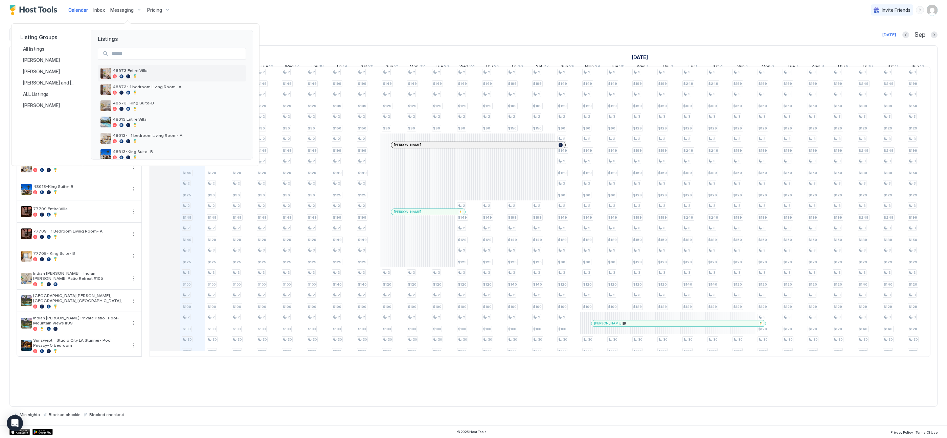
click at [140, 70] on span "48573 Entire Villa" at bounding box center [178, 70] width 131 height 5
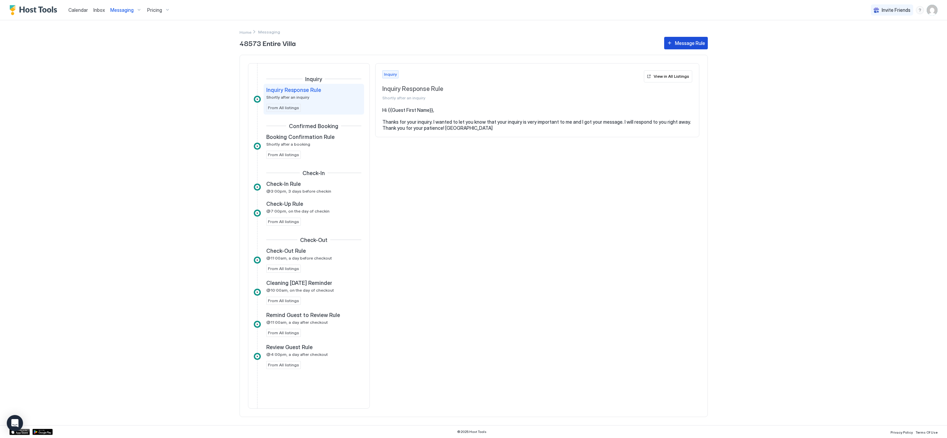
click at [694, 40] on div "Message Rule" at bounding box center [690, 43] width 30 height 7
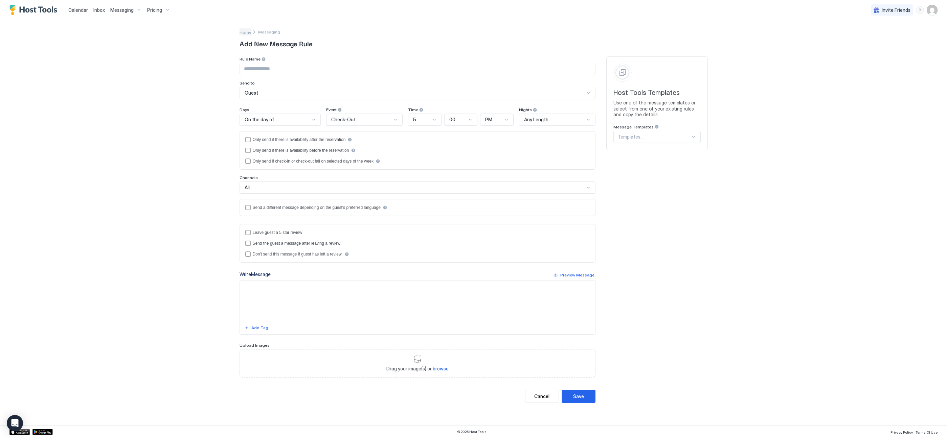
click at [248, 33] on span "Home" at bounding box center [245, 32] width 12 height 5
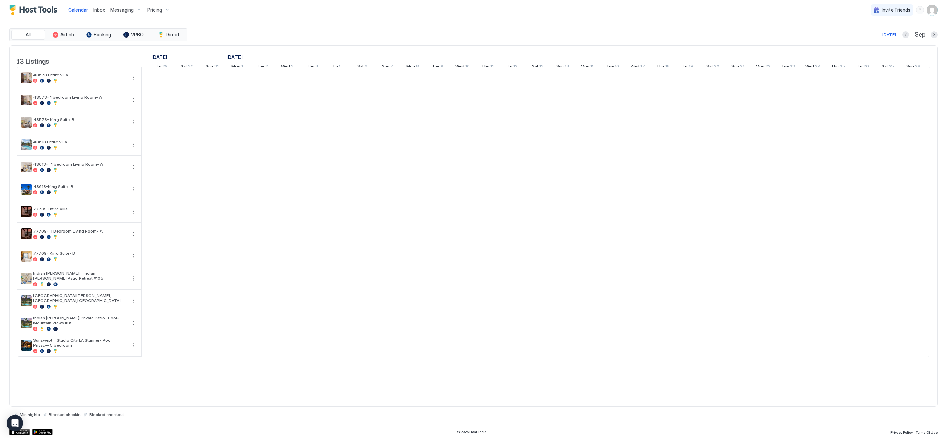
scroll to position [0, 346]
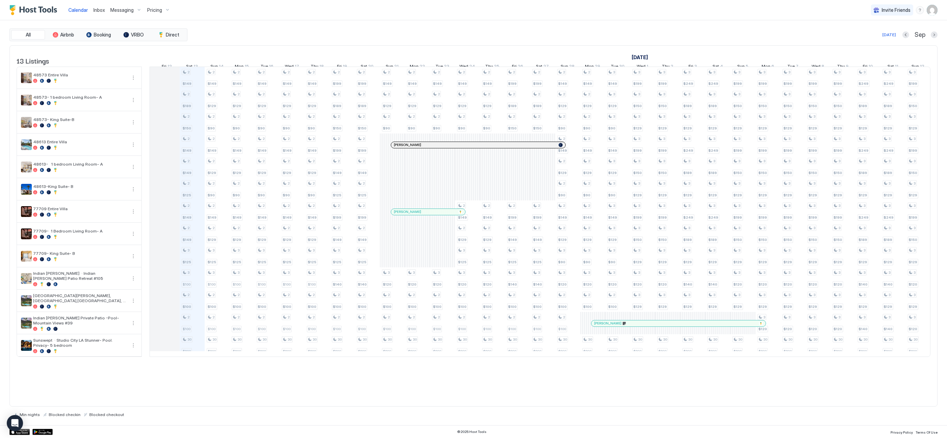
click at [122, 13] on div "Messaging" at bounding box center [126, 10] width 37 height 12
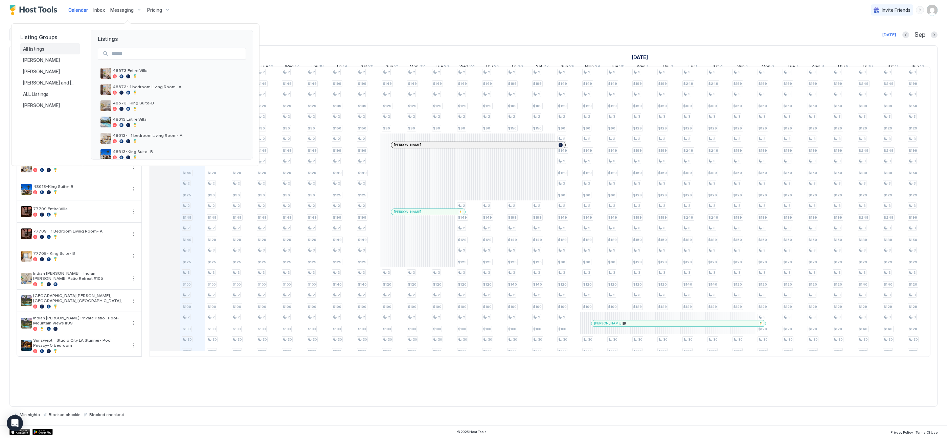
click at [41, 50] on span "All listings" at bounding box center [34, 49] width 22 height 6
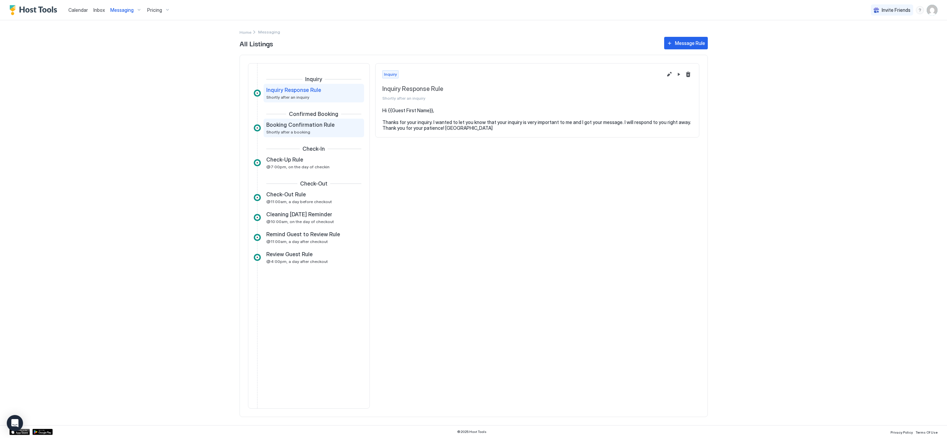
click at [307, 134] on span "Shortly after a booking" at bounding box center [288, 132] width 44 height 5
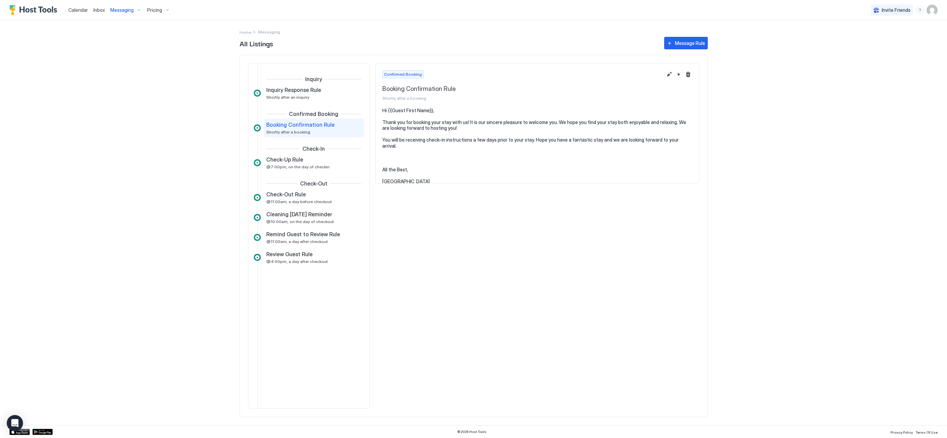
click at [125, 11] on span "Messaging" at bounding box center [121, 10] width 23 height 6
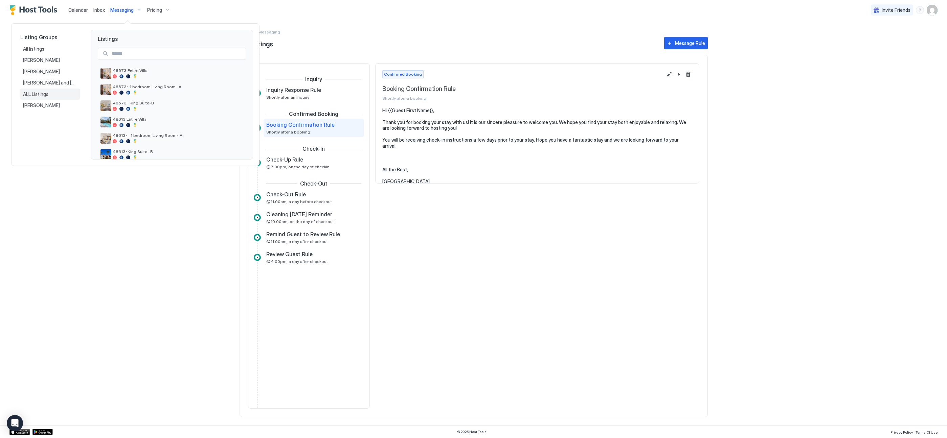
click at [42, 94] on span "ALL Listings" at bounding box center [36, 94] width 26 height 6
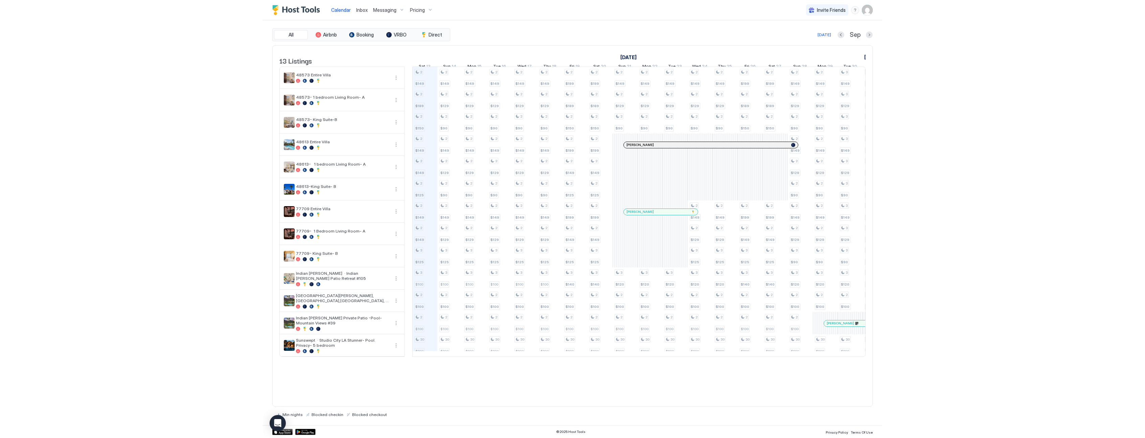
scroll to position [0, 376]
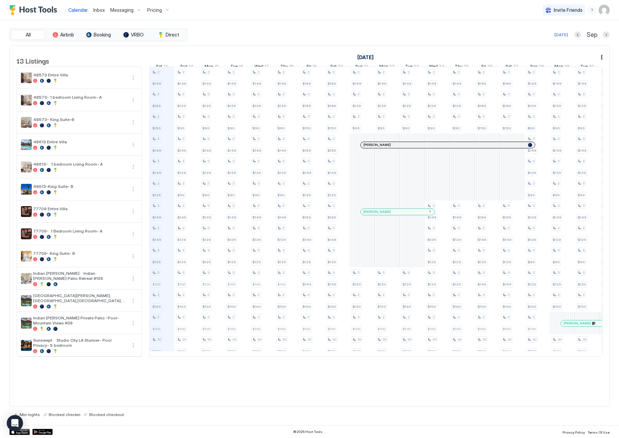
click at [603, 58] on div "13 Listings August 2025 September 2025 October 2025 Fri 29 Sat 30 Sun 31 Mon 1 …" at bounding box center [310, 205] width 600 height 319
click at [601, 56] on link "[DATE]" at bounding box center [610, 57] width 20 height 10
click at [601, 57] on link "[DATE]" at bounding box center [610, 57] width 20 height 10
click at [578, 36] on button "Previous month" at bounding box center [578, 34] width 7 height 7
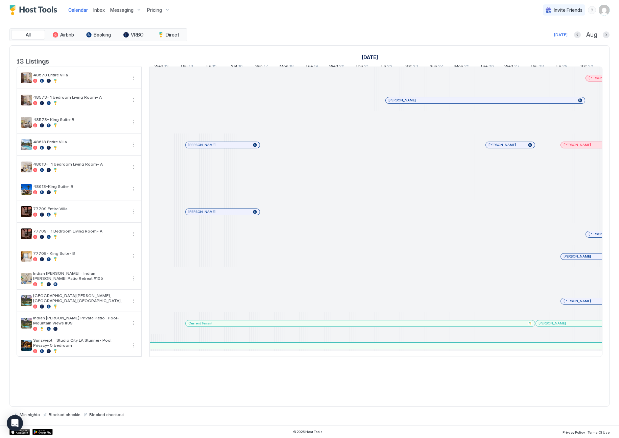
drag, startPoint x: 576, startPoint y: 51, endPoint x: 458, endPoint y: 49, distance: 118.4
click at [458, 49] on div "July 2025 August 2025 September 2025 Tue 29 Wed 30 Thu 31 Fri 1 Sat 2 Sun 3 Mon…" at bounding box center [376, 59] width 453 height 26
click at [473, 41] on div "All Airbnb Booking VRBO Direct Today Aug 13 Listings July 2025 August 2025 Sept…" at bounding box center [309, 222] width 600 height 389
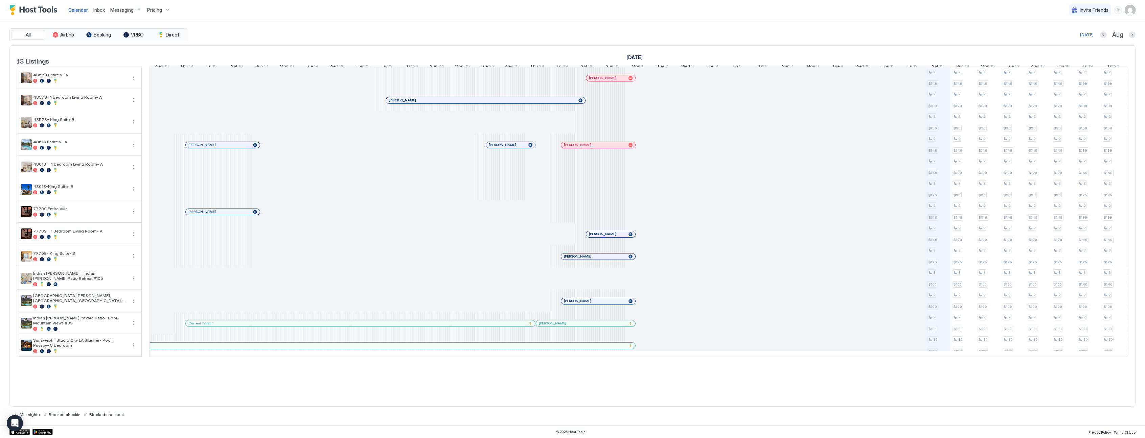
scroll to position [0, 371]
click at [619, 387] on div "13 Listings July 2025 August 2025 September 2025 Tue 29 Wed 30 Thu 31 Fri 1 Sat…" at bounding box center [572, 226] width 1126 height 362
